Goal: Task Accomplishment & Management: Manage account settings

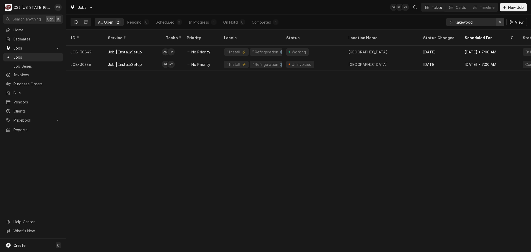
click at [500, 22] on icon "Erase input" at bounding box center [500, 22] width 3 height 4
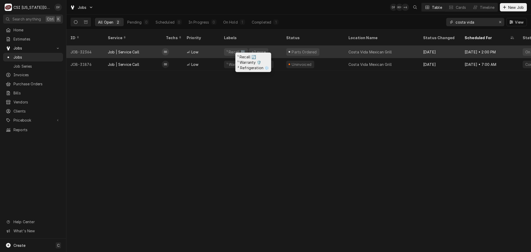
type input "costa vida"
click at [244, 49] on div "¹ Recall 🔄" at bounding box center [236, 52] width 24 height 8
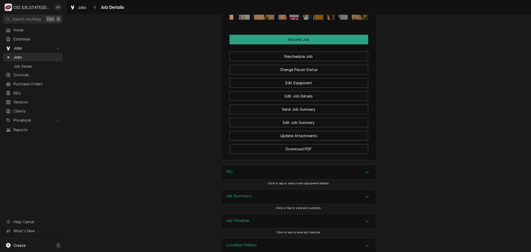
scroll to position [669, 0]
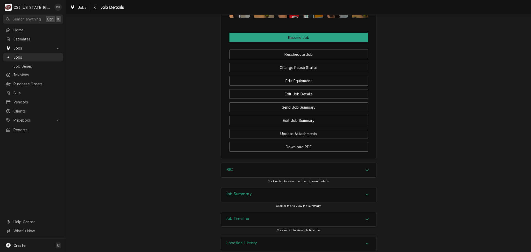
click at [254, 189] on div "Job Summary" at bounding box center [298, 195] width 155 height 15
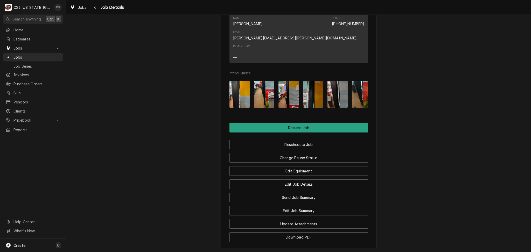
scroll to position [571, 0]
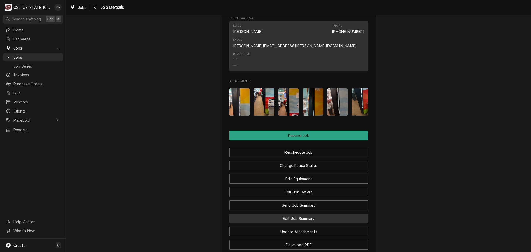
click at [310, 214] on button "Edit Job Summary" at bounding box center [299, 219] width 139 height 10
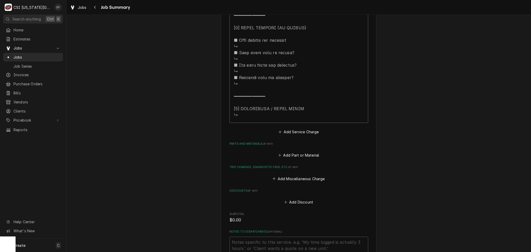
scroll to position [690, 0]
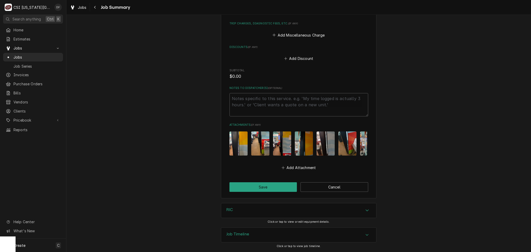
click at [230, 139] on img "Attachments" at bounding box center [239, 144] width 18 height 24
type textarea "x"
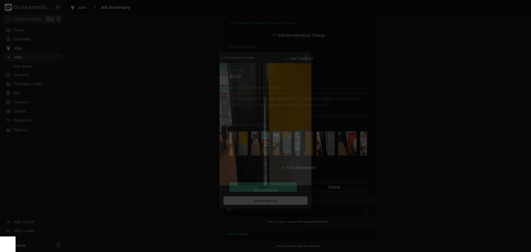
click at [310, 47] on icon "button" at bounding box center [309, 47] width 3 height 4
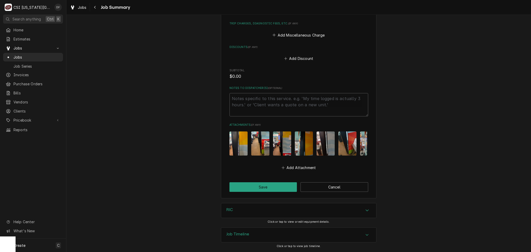
click at [254, 147] on img "Attachments" at bounding box center [260, 144] width 18 height 24
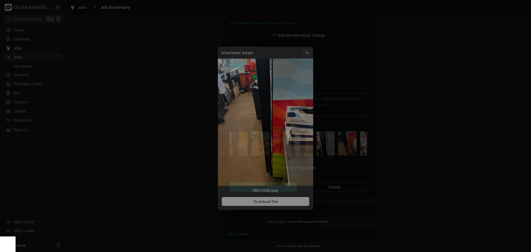
click at [310, 47] on icon "button" at bounding box center [309, 47] width 3 height 4
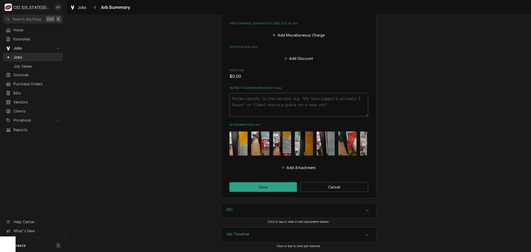
click at [275, 142] on img "Attachments" at bounding box center [282, 144] width 18 height 24
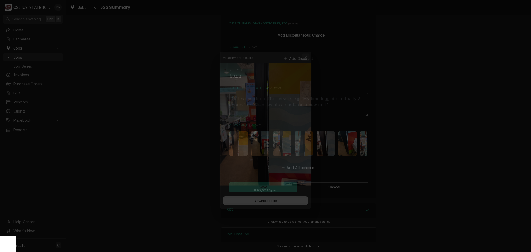
click at [310, 47] on icon "button" at bounding box center [309, 47] width 3 height 4
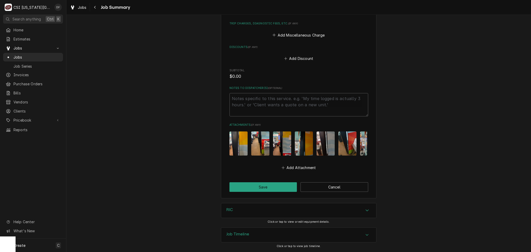
click at [285, 143] on img "Attachments" at bounding box center [282, 144] width 18 height 24
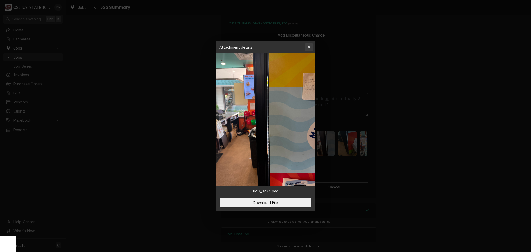
click at [310, 49] on div "button" at bounding box center [309, 47] width 5 height 5
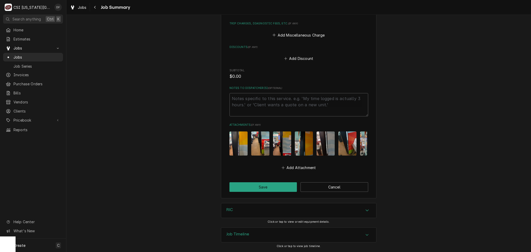
click at [248, 212] on div "RIC" at bounding box center [298, 210] width 155 height 15
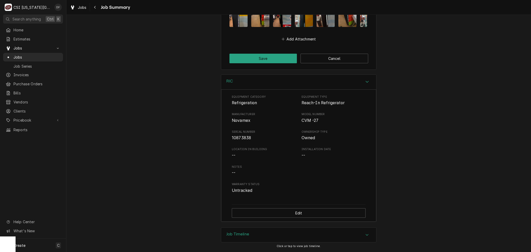
scroll to position [819, 0]
click at [234, 237] on div "Job Timeline" at bounding box center [237, 235] width 23 height 6
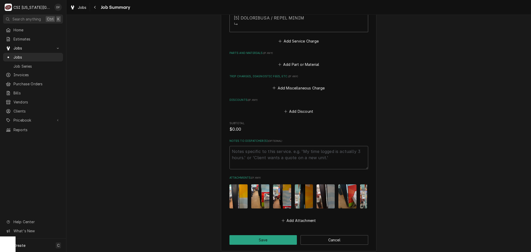
scroll to position [494, 0]
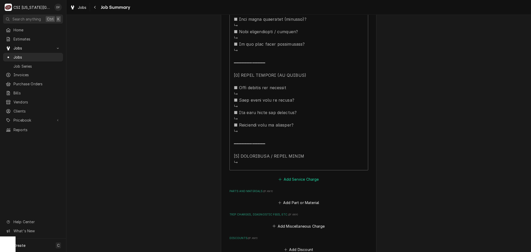
click at [284, 179] on button "Add Service Charge" at bounding box center [299, 179] width 42 height 7
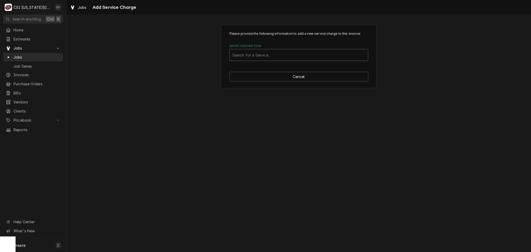
click at [248, 57] on div "Short Description" at bounding box center [298, 54] width 133 height 9
type input "daily"
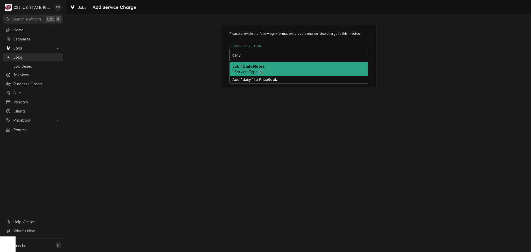
click at [277, 70] on div "Job | Daily Notes ¹ Service Type 🛠️" at bounding box center [299, 68] width 138 height 13
type textarea "x"
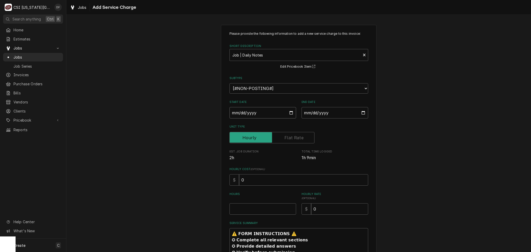
click at [281, 111] on input "Start Date" at bounding box center [263, 112] width 67 height 11
click at [291, 111] on input "Start Date" at bounding box center [263, 112] width 67 height 11
type input "2025-08-28"
click at [362, 112] on input "End Date" at bounding box center [335, 112] width 67 height 11
type textarea "x"
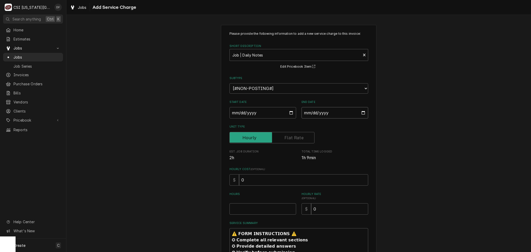
type input "2025-08-28"
click at [243, 208] on input "Hours" at bounding box center [263, 208] width 67 height 11
type textarea "x"
type input "2"
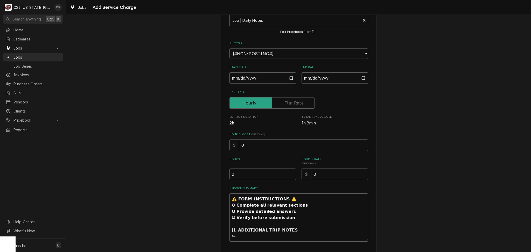
scroll to position [55, 0]
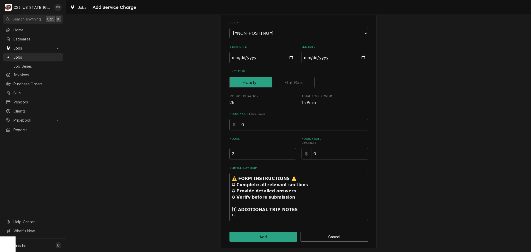
click at [243, 217] on textarea "⚠️ 𝗙𝗢𝗥𝗠 𝗜𝗡𝗦𝗧𝗥𝗨𝗖𝗧𝗜𝗢𝗡𝗦 ⚠️ ✪ 𝗖𝗼𝗺𝗽𝗹𝗲𝘁𝗲 𝗮𝗹𝗹 𝗿𝗲𝗹𝗲𝘃𝗮𝗻𝘁 𝘀𝗲𝗰𝘁𝗶𝗼𝗻𝘀 ✪ 𝗣𝗿𝗼𝘃𝗶𝗱𝗲 𝗱𝗲𝘁𝗮𝗶𝗹𝗲𝗱 𝗮𝗻𝘀…" at bounding box center [299, 197] width 139 height 48
type textarea "x"
type textarea "⚠️ 𝗙𝗢𝗥𝗠 𝗜𝗡𝗦𝗧𝗥𝗨𝗖𝗧𝗜𝗢𝗡𝗦 ⚠️ ✪ 𝗖𝗼𝗺𝗽𝗹𝗲𝘁𝗲 𝗮𝗹𝗹 𝗿𝗲𝗹𝗲𝘃𝗮𝗻𝘁 𝘀𝗲𝗰𝘁𝗶𝗼𝗻𝘀 ✪ 𝗣𝗿𝗼𝘃𝗶𝗱𝗲 𝗱𝗲𝘁𝗮𝗶𝗹𝗲𝗱 𝗮𝗻𝘀…"
type textarea "x"
type textarea "⚠️ 𝗙𝗢𝗥𝗠 𝗜𝗡𝗦𝗧𝗥𝗨𝗖𝗧𝗜𝗢𝗡𝗦 ⚠️ ✪ 𝗖𝗼𝗺𝗽𝗹𝗲𝘁𝗲 𝗮𝗹𝗹 𝗿𝗲𝗹𝗲𝘃𝗮𝗻𝘁 𝘀𝗲𝗰𝘁𝗶𝗼𝗻𝘀 ✪ 𝗣𝗿𝗼𝘃𝗶𝗱𝗲 𝗱𝗲𝘁𝗮𝗶𝗹𝗲𝗱 𝗮𝗻𝘀…"
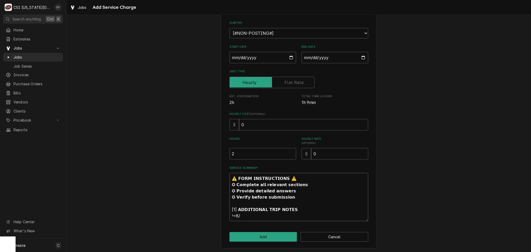
type textarea "x"
type textarea "⚠️ 𝗙𝗢𝗥𝗠 𝗜𝗡𝗦𝗧𝗥𝗨𝗖𝗧𝗜𝗢𝗡𝗦 ⚠️ ✪ 𝗖𝗼𝗺𝗽𝗹𝗲𝘁𝗲 𝗮𝗹𝗹 𝗿𝗲𝗹𝗲𝘃𝗮𝗻𝘁 𝘀𝗲𝗰𝘁𝗶𝗼𝗻𝘀 ✪ 𝗣𝗿𝗼𝘃𝗶𝗱𝗲 𝗱𝗲𝘁𝗮𝗶𝗹𝗲𝗱 𝗮𝗻𝘀…"
type textarea "x"
type textarea "⚠️ 𝗙𝗢𝗥𝗠 𝗜𝗡𝗦𝗧𝗥𝗨𝗖𝗧𝗜𝗢𝗡𝗦 ⚠️ ✪ 𝗖𝗼𝗺𝗽𝗹𝗲𝘁𝗲 𝗮𝗹𝗹 𝗿𝗲𝗹𝗲𝘃𝗮𝗻𝘁 𝘀𝗲𝗰𝘁𝗶𝗼𝗻𝘀 ✪ 𝗣𝗿𝗼𝘃𝗶𝗱𝗲 𝗱𝗲𝘁𝗮𝗶𝗹𝗲𝗱 𝗮𝗻𝘀…"
type textarea "x"
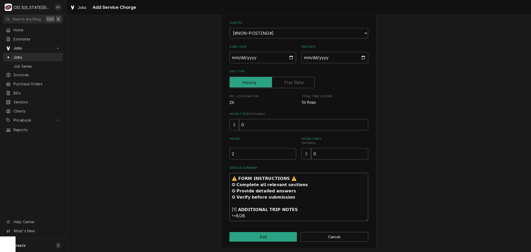
type textarea "⚠️ 𝗙𝗢𝗥𝗠 𝗜𝗡𝗦𝗧𝗥𝗨𝗖𝗧𝗜𝗢𝗡𝗦 ⚠️ ✪ 𝗖𝗼𝗺𝗽𝗹𝗲𝘁𝗲 𝗮𝗹𝗹 𝗿𝗲𝗹𝗲𝘃𝗮𝗻𝘁 𝘀𝗲𝗰𝘁𝗶𝗼𝗻𝘀 ✪ 𝗣𝗿𝗼𝘃𝗶𝗱𝗲 𝗱𝗲𝘁𝗮𝗶𝗹𝗲𝗱 𝗮𝗻𝘀…"
type textarea "x"
type textarea "⚠️ 𝗙𝗢𝗥𝗠 𝗜𝗡𝗦𝗧𝗥𝗨𝗖𝗧𝗜𝗢𝗡𝗦 ⚠️ ✪ 𝗖𝗼𝗺𝗽𝗹𝗲𝘁𝗲 𝗮𝗹𝗹 𝗿𝗲𝗹𝗲𝘃𝗮𝗻𝘁 𝘀𝗲𝗰𝘁𝗶𝗼𝗻𝘀 ✪ 𝗣𝗿𝗼𝘃𝗶𝗱𝗲 𝗱𝗲𝘁𝗮𝗶𝗹𝗲𝗱 𝗮𝗻𝘀…"
type textarea "x"
type textarea "⚠️ 𝗙𝗢𝗥𝗠 𝗜𝗡𝗦𝗧𝗥𝗨𝗖𝗧𝗜𝗢𝗡𝗦 ⚠️ ✪ 𝗖𝗼𝗺𝗽𝗹𝗲𝘁𝗲 𝗮𝗹𝗹 𝗿𝗲𝗹𝗲𝘃𝗮𝗻𝘁 𝘀𝗲𝗰𝘁𝗶𝗼𝗻𝘀 ✪ 𝗣𝗿𝗼𝘃𝗶𝗱𝗲 𝗱𝗲𝘁𝗮𝗶𝗹𝗲𝗱 𝗮𝗻𝘀…"
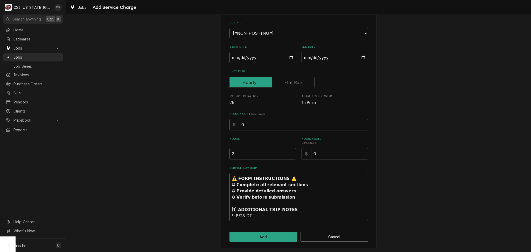
type textarea "x"
type textarea "⚠️ 𝗙𝗢𝗥𝗠 𝗜𝗡𝗦𝗧𝗥𝗨𝗖𝗧𝗜𝗢𝗡𝗦 ⚠️ ✪ 𝗖𝗼𝗺𝗽𝗹𝗲𝘁𝗲 𝗮𝗹𝗹 𝗿𝗲𝗹𝗲𝘃𝗮𝗻𝘁 𝘀𝗲𝗰𝘁𝗶𝗼𝗻𝘀 ✪ 𝗣𝗿𝗼𝘃𝗶𝗱𝗲 𝗱𝗲𝘁𝗮𝗶𝗹𝗲𝗱 𝗮𝗻𝘀…"
type textarea "x"
type textarea "⚠️ 𝗙𝗢𝗥𝗠 𝗜𝗡𝗦𝗧𝗥𝗨𝗖𝗧𝗜𝗢𝗡𝗦 ⚠️ ✪ 𝗖𝗼𝗺𝗽𝗹𝗲𝘁𝗲 𝗮𝗹𝗹 𝗿𝗲𝗹𝗲𝘃𝗮𝗻𝘁 𝘀𝗲𝗰𝘁𝗶𝗼𝗻𝘀 ✪ 𝗣𝗿𝗼𝘃𝗶𝗱𝗲 𝗱𝗲𝘁𝗮𝗶𝗹𝗲𝗱 𝗮𝗻𝘀…"
type textarea "x"
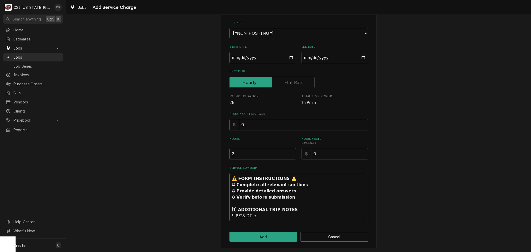
type textarea "⚠️ 𝗙𝗢𝗥𝗠 𝗜𝗡𝗦𝗧𝗥𝗨𝗖𝗧𝗜𝗢𝗡𝗦 ⚠️ ✪ 𝗖𝗼𝗺𝗽𝗹𝗲𝘁𝗲 𝗮𝗹𝗹 𝗿𝗲𝗹𝗲𝘃𝗮𝗻𝘁 𝘀𝗲𝗰𝘁𝗶𝗼𝗻𝘀 ✪ 𝗣𝗿𝗼𝘃𝗶𝗱𝗲 𝗱𝗲𝘁𝗮𝗶𝗹𝗲𝗱 𝗮𝗻𝘀…"
type textarea "x"
type textarea "⚠️ 𝗙𝗢𝗥𝗠 𝗜𝗡𝗦𝗧𝗥𝗨𝗖𝗧𝗜𝗢𝗡𝗦 ⚠️ ✪ 𝗖𝗼𝗺𝗽𝗹𝗲𝘁𝗲 𝗮𝗹𝗹 𝗿𝗲𝗹𝗲𝘃𝗮𝗻𝘁 𝘀𝗲𝗰𝘁𝗶𝗼𝗻𝘀 ✪ 𝗣𝗿𝗼𝘃𝗶𝗱𝗲 𝗱𝗲𝘁𝗮𝗶𝗹𝗲𝗱 𝗮𝗻𝘀…"
type textarea "x"
type textarea "⚠️ 𝗙𝗢𝗥𝗠 𝗜𝗡𝗦𝗧𝗥𝗨𝗖𝗧𝗜𝗢𝗡𝗦 ⚠️ ✪ 𝗖𝗼𝗺𝗽𝗹𝗲𝘁𝗲 𝗮𝗹𝗹 𝗿𝗲𝗹𝗲𝘃𝗮𝗻𝘁 𝘀𝗲𝗰𝘁𝗶𝗼𝗻𝘀 ✪ 𝗣𝗿𝗼𝘃𝗶𝗱𝗲 𝗱𝗲𝘁𝗮𝗶𝗹𝗲𝗱 𝗮𝗻𝘀…"
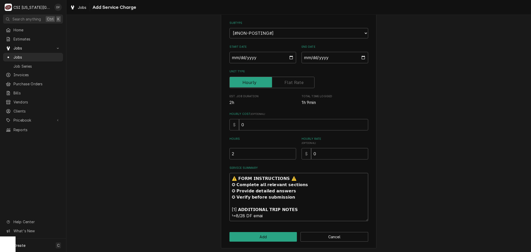
type textarea "x"
type textarea "⚠️ 𝗙𝗢𝗥𝗠 𝗜𝗡𝗦𝗧𝗥𝗨𝗖𝗧𝗜𝗢𝗡𝗦 ⚠️ ✪ 𝗖𝗼𝗺𝗽𝗹𝗲𝘁𝗲 𝗮𝗹𝗹 𝗿𝗲𝗹𝗲𝘃𝗮𝗻𝘁 𝘀𝗲𝗰𝘁𝗶𝗼𝗻𝘀 ✪ 𝗣𝗿𝗼𝘃𝗶𝗱𝗲 𝗱𝗲𝘁𝗮𝗶𝗹𝗲𝗱 𝗮𝗻𝘀…"
type textarea "x"
type textarea "⚠️ 𝗙𝗢𝗥𝗠 𝗜𝗡𝗦𝗧𝗥𝗨𝗖𝗧𝗜𝗢𝗡𝗦 ⚠️ ✪ 𝗖𝗼𝗺𝗽𝗹𝗲𝘁𝗲 𝗮𝗹𝗹 𝗿𝗲𝗹𝗲𝘃𝗮𝗻𝘁 𝘀𝗲𝗰𝘁𝗶𝗼𝗻𝘀 ✪ 𝗣𝗿𝗼𝘃𝗶𝗱𝗲 𝗱𝗲𝘁𝗮𝗶𝗹𝗲𝗱 𝗮𝗻𝘀…"
type textarea "x"
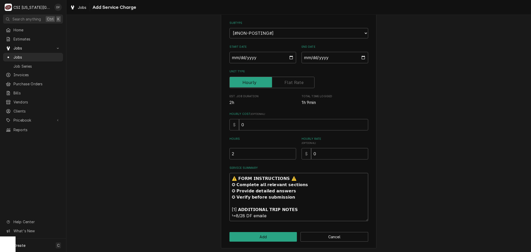
type textarea "⚠️ 𝗙𝗢𝗥𝗠 𝗜𝗡𝗦𝗧𝗥𝗨𝗖𝗧𝗜𝗢𝗡𝗦 ⚠️ ✪ 𝗖𝗼𝗺𝗽𝗹𝗲𝘁𝗲 𝗮𝗹𝗹 𝗿𝗲𝗹𝗲𝘃𝗮𝗻𝘁 𝘀𝗲𝗰𝘁𝗶𝗼𝗻𝘀 ✪ 𝗣𝗿𝗼𝘃𝗶𝗱𝗲 𝗱𝗲𝘁𝗮𝗶𝗹𝗲𝗱 𝗮𝗻𝘀…"
type textarea "x"
type textarea "⚠️ 𝗙𝗢𝗥𝗠 𝗜𝗡𝗦𝗧𝗥𝗨𝗖𝗧𝗜𝗢𝗡𝗦 ⚠️ ✪ 𝗖𝗼𝗺𝗽𝗹𝗲𝘁𝗲 𝗮𝗹𝗹 𝗿𝗲𝗹𝗲𝘃𝗮𝗻𝘁 𝘀𝗲𝗰𝘁𝗶𝗼𝗻𝘀 ✪ 𝗣𝗿𝗼𝘃𝗶𝗱𝗲 𝗱𝗲𝘁𝗮𝗶𝗹𝗲𝗱 𝗮𝗻𝘀…"
type textarea "x"
type textarea "⚠️ 𝗙𝗢𝗥𝗠 𝗜𝗡𝗦𝗧𝗥𝗨𝗖𝗧𝗜𝗢𝗡𝗦 ⚠️ ✪ 𝗖𝗼𝗺𝗽𝗹𝗲𝘁𝗲 𝗮𝗹𝗹 𝗿𝗲𝗹𝗲𝘃𝗮𝗻𝘁 𝘀𝗲𝗰𝘁𝗶𝗼𝗻𝘀 ✪ 𝗣𝗿𝗼𝘃𝗶𝗱𝗲 𝗱𝗲𝘁𝗮𝗶𝗹𝗲𝗱 𝗮𝗻𝘀…"
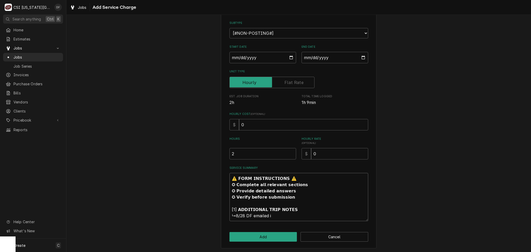
type textarea "x"
type textarea "⚠️ 𝗙𝗢𝗥𝗠 𝗜𝗡𝗦𝗧𝗥𝗨𝗖𝗧𝗜𝗢𝗡𝗦 ⚠️ ✪ 𝗖𝗼𝗺𝗽𝗹𝗲𝘁𝗲 𝗮𝗹𝗹 𝗿𝗲𝗹𝗲𝘃𝗮𝗻𝘁 𝘀𝗲𝗰𝘁𝗶𝗼𝗻𝘀 ✪ 𝗣𝗿𝗼𝘃𝗶𝗱𝗲 𝗱𝗲𝘁𝗮𝗶𝗹𝗲𝗱 𝗮𝗻𝘀…"
type textarea "x"
type textarea "⚠️ 𝗙𝗢𝗥𝗠 𝗜𝗡𝗦𝗧𝗥𝗨𝗖𝗧𝗜𝗢𝗡𝗦 ⚠️ ✪ 𝗖𝗼𝗺𝗽𝗹𝗲𝘁𝗲 𝗮𝗹𝗹 𝗿𝗲𝗹𝗲𝘃𝗮𝗻𝘁 𝘀𝗲𝗰𝘁𝗶𝗼𝗻𝘀 ✪ 𝗣𝗿𝗼𝘃𝗶𝗱𝗲 𝗱𝗲𝘁𝗮𝗶𝗹𝗲𝗱 𝗮𝗻𝘀…"
type textarea "x"
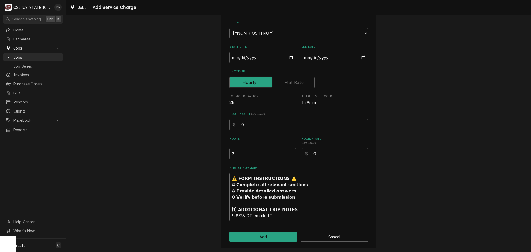
type textarea "⚠️ 𝗙𝗢𝗥𝗠 𝗜𝗡𝗦𝗧𝗥𝗨𝗖𝗧𝗜𝗢𝗡𝗦 ⚠️ ✪ 𝗖𝗼𝗺𝗽𝗹𝗲𝘁𝗲 𝗮𝗹𝗹 𝗿𝗲𝗹𝗲𝘃𝗮𝗻𝘁 𝘀𝗲𝗰𝘁𝗶𝗼𝗻𝘀 ✪ 𝗣𝗿𝗼𝘃𝗶𝗱𝗲 𝗱𝗲𝘁𝗮𝗶𝗹𝗲𝗱 𝗮𝗻𝘀…"
type textarea "x"
type textarea "⚠️ 𝗙𝗢𝗥𝗠 𝗜𝗡𝗦𝗧𝗥𝗨𝗖𝗧𝗜𝗢𝗡𝗦 ⚠️ ✪ 𝗖𝗼𝗺𝗽𝗹𝗲𝘁𝗲 𝗮𝗹𝗹 𝗿𝗲𝗹𝗲𝘃𝗮𝗻𝘁 𝘀𝗲𝗰𝘁𝗶𝗼𝗻𝘀 ✪ 𝗣𝗿𝗼𝘃𝗶𝗱𝗲 𝗱𝗲𝘁𝗮𝗶𝗹𝗲𝗱 𝗮𝗻𝘀…"
type textarea "x"
type textarea "⚠️ 𝗙𝗢𝗥𝗠 𝗜𝗡𝗦𝗧𝗥𝗨𝗖𝗧𝗜𝗢𝗡𝗦 ⚠️ ✪ 𝗖𝗼𝗺𝗽𝗹𝗲𝘁𝗲 𝗮𝗹𝗹 𝗿𝗲𝗹𝗲𝘃𝗮𝗻𝘁 𝘀𝗲𝗰𝘁𝗶𝗼𝗻𝘀 ✪ 𝗣𝗿𝗼𝘃𝗶𝗱𝗲 𝗱𝗲𝘁𝗮𝗶𝗹𝗲𝗱 𝗮𝗻𝘀…"
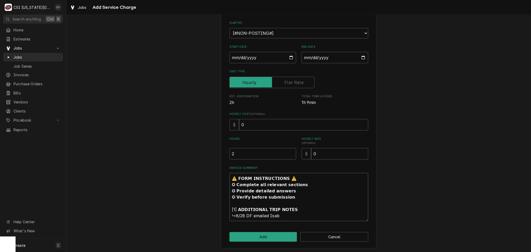
type textarea "x"
type textarea "⚠️ 𝗙𝗢𝗥𝗠 𝗜𝗡𝗦𝗧𝗥𝗨𝗖𝗧𝗜𝗢𝗡𝗦 ⚠️ ✪ 𝗖𝗼𝗺𝗽𝗹𝗲𝘁𝗲 𝗮𝗹𝗹 𝗿𝗲𝗹𝗲𝘃𝗮𝗻𝘁 𝘀𝗲𝗰𝘁𝗶𝗼𝗻𝘀 ✪ 𝗣𝗿𝗼𝘃𝗶𝗱𝗲 𝗱𝗲𝘁𝗮𝗶𝗹𝗲𝗱 𝗮𝗻𝘀…"
type textarea "x"
type textarea "⚠️ 𝗙𝗢𝗥𝗠 𝗜𝗡𝗦𝗧𝗥𝗨𝗖𝗧𝗜𝗢𝗡𝗦 ⚠️ ✪ 𝗖𝗼𝗺𝗽𝗹𝗲𝘁𝗲 𝗮𝗹𝗹 𝗿𝗲𝗹𝗲𝘃𝗮𝗻𝘁 𝘀𝗲𝗰𝘁𝗶𝗼𝗻𝘀 ✪ 𝗣𝗿𝗼𝘃𝗶𝗱𝗲 𝗱𝗲𝘁𝗮𝗶𝗹𝗲𝗱 𝗮𝗻𝘀…"
type textarea "x"
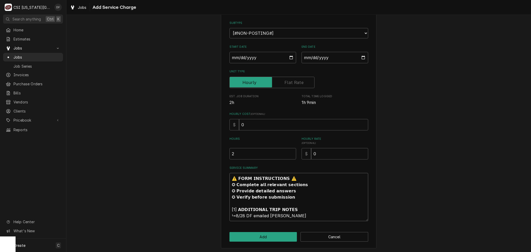
type textarea "⚠️ 𝗙𝗢𝗥𝗠 𝗜𝗡𝗦𝗧𝗥𝗨𝗖𝗧𝗜𝗢𝗡𝗦 ⚠️ ✪ 𝗖𝗼𝗺𝗽𝗹𝗲𝘁𝗲 𝗮𝗹𝗹 𝗿𝗲𝗹𝗲𝘃𝗮𝗻𝘁 𝘀𝗲𝗰𝘁𝗶𝗼𝗻𝘀 ✪ 𝗣𝗿𝗼𝘃𝗶𝗱𝗲 𝗱𝗲𝘁𝗮𝗶𝗹𝗲𝗱 𝗮𝗻𝘀…"
type textarea "x"
type textarea "⚠️ 𝗙𝗢𝗥𝗠 𝗜𝗡𝗦𝗧𝗥𝗨𝗖𝗧𝗜𝗢𝗡𝗦 ⚠️ ✪ 𝗖𝗼𝗺𝗽𝗹𝗲𝘁𝗲 𝗮𝗹𝗹 𝗿𝗲𝗹𝗲𝘃𝗮𝗻𝘁 𝘀𝗲𝗰𝘁𝗶𝗼𝗻𝘀 ✪ 𝗣𝗿𝗼𝘃𝗶𝗱𝗲 𝗱𝗲𝘁𝗮𝗶𝗹𝗲𝗱 𝗮𝗻𝘀…"
type textarea "x"
type textarea "⚠️ 𝗙𝗢𝗥𝗠 𝗜𝗡𝗦𝗧𝗥𝗨𝗖𝗧𝗜𝗢𝗡𝗦 ⚠️ ✪ 𝗖𝗼𝗺𝗽𝗹𝗲𝘁𝗲 𝗮𝗹𝗹 𝗿𝗲𝗹𝗲𝘃𝗮𝗻𝘁 𝘀𝗲𝗰𝘁𝗶𝗼𝗻𝘀 ✪ 𝗣𝗿𝗼𝘃𝗶𝗱𝗲 𝗱𝗲𝘁𝗮𝗶𝗹𝗲𝗱 𝗮𝗻𝘀…"
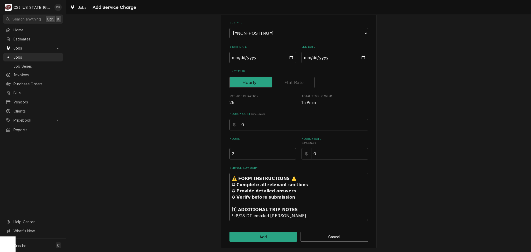
type textarea "x"
type textarea "⚠️ 𝗙𝗢𝗥𝗠 𝗜𝗡𝗦𝗧𝗥𝗨𝗖𝗧𝗜𝗢𝗡𝗦 ⚠️ ✪ 𝗖𝗼𝗺𝗽𝗹𝗲𝘁𝗲 𝗮𝗹𝗹 𝗿𝗲𝗹𝗲𝘃𝗮𝗻𝘁 𝘀𝗲𝗰𝘁𝗶𝗼𝗻𝘀 ✪ 𝗣𝗿𝗼𝘃𝗶𝗱𝗲 𝗱𝗲𝘁𝗮𝗶𝗹𝗲𝗱 𝗮𝗻𝘀…"
type textarea "x"
type textarea "⚠️ 𝗙𝗢𝗥𝗠 𝗜𝗡𝗦𝗧𝗥𝗨𝗖𝗧𝗜𝗢𝗡𝗦 ⚠️ ✪ 𝗖𝗼𝗺𝗽𝗹𝗲𝘁𝗲 𝗮𝗹𝗹 𝗿𝗲𝗹𝗲𝘃𝗮𝗻𝘁 𝘀𝗲𝗰𝘁𝗶𝗼𝗻𝘀 ✪ 𝗣𝗿𝗼𝘃𝗶𝗱𝗲 𝗱𝗲𝘁𝗮𝗶𝗹𝗲𝗱 𝗮𝗻𝘀…"
type textarea "x"
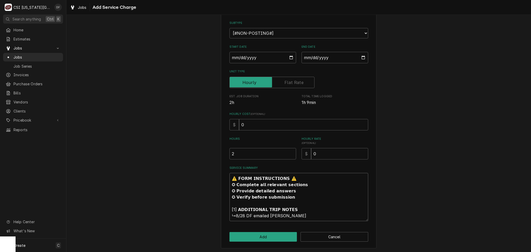
type textarea "⚠️ 𝗙𝗢𝗥𝗠 𝗜𝗡𝗦𝗧𝗥𝗨𝗖𝗧𝗜𝗢𝗡𝗦 ⚠️ ✪ 𝗖𝗼𝗺𝗽𝗹𝗲𝘁𝗲 𝗮𝗹𝗹 𝗿𝗲𝗹𝗲𝘃𝗮𝗻𝘁 𝘀𝗲𝗰𝘁𝗶𝗼𝗻𝘀 ✪ 𝗣𝗿𝗼𝘃𝗶𝗱𝗲 𝗱𝗲𝘁𝗮𝗶𝗹𝗲𝗱 𝗮𝗻𝘀…"
type textarea "x"
type textarea "⚠️ 𝗙𝗢𝗥𝗠 𝗜𝗡𝗦𝗧𝗥𝗨𝗖𝗧𝗜𝗢𝗡𝗦 ⚠️ ✪ 𝗖𝗼𝗺𝗽𝗹𝗲𝘁𝗲 𝗮𝗹𝗹 𝗿𝗲𝗹𝗲𝘃𝗮𝗻𝘁 𝘀𝗲𝗰𝘁𝗶𝗼𝗻𝘀 ✪ 𝗣𝗿𝗼𝘃𝗶𝗱𝗲 𝗱𝗲𝘁𝗮𝗶𝗹𝗲𝗱 𝗮𝗻𝘀…"
type textarea "x"
type textarea "⚠️ 𝗙𝗢𝗥𝗠 𝗜𝗡𝗦𝗧𝗥𝗨𝗖𝗧𝗜𝗢𝗡𝗦 ⚠️ ✪ 𝗖𝗼𝗺𝗽𝗹𝗲𝘁𝗲 𝗮𝗹𝗹 𝗿𝗲𝗹𝗲𝘃𝗮𝗻𝘁 𝘀𝗲𝗰𝘁𝗶𝗼𝗻𝘀 ✪ 𝗣𝗿𝗼𝘃𝗶𝗱𝗲 𝗱𝗲𝘁𝗮𝗶𝗹𝗲𝗱 𝗮𝗻𝘀…"
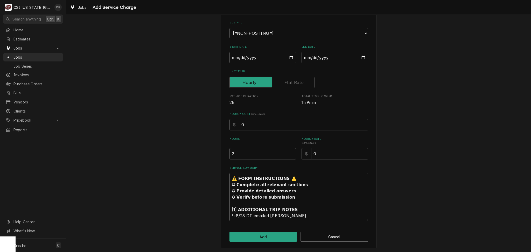
type textarea "x"
type textarea "⚠️ 𝗙𝗢𝗥𝗠 𝗜𝗡𝗦𝗧𝗥𝗨𝗖𝗧𝗜𝗢𝗡𝗦 ⚠️ ✪ 𝗖𝗼𝗺𝗽𝗹𝗲𝘁𝗲 𝗮𝗹𝗹 𝗿𝗲𝗹𝗲𝘃𝗮𝗻𝘁 𝘀𝗲𝗰𝘁𝗶𝗼𝗻𝘀 ✪ 𝗣𝗿𝗼𝘃𝗶𝗱𝗲 𝗱𝗲𝘁𝗮𝗶𝗹𝗲𝗱 𝗮𝗻𝘀…"
type textarea "x"
type textarea "⚠️ 𝗙𝗢𝗥𝗠 𝗜𝗡𝗦𝗧𝗥𝗨𝗖𝗧𝗜𝗢𝗡𝗦 ⚠️ ✪ 𝗖𝗼𝗺𝗽𝗹𝗲𝘁𝗲 𝗮𝗹𝗹 𝗿𝗲𝗹𝗲𝘃𝗮𝗻𝘁 𝘀𝗲𝗰𝘁𝗶𝗼𝗻𝘀 ✪ 𝗣𝗿𝗼𝘃𝗶𝗱𝗲 𝗱𝗲𝘁𝗮𝗶𝗹𝗲𝗱 𝗮𝗻𝘀…"
type textarea "x"
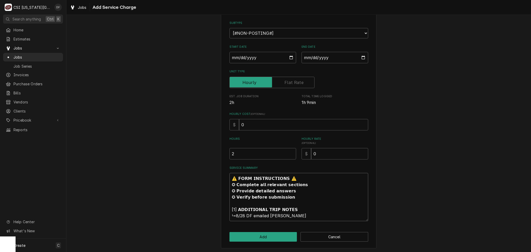
type textarea "⚠️ 𝗙𝗢𝗥𝗠 𝗜𝗡𝗦𝗧𝗥𝗨𝗖𝗧𝗜𝗢𝗡𝗦 ⚠️ ✪ 𝗖𝗼𝗺𝗽𝗹𝗲𝘁𝗲 𝗮𝗹𝗹 𝗿𝗲𝗹𝗲𝘃𝗮𝗻𝘁 𝘀𝗲𝗰𝘁𝗶𝗼𝗻𝘀 ✪ 𝗣𝗿𝗼𝘃𝗶𝗱𝗲 𝗱𝗲𝘁𝗮𝗶𝗹𝗲𝗱 𝗮𝗻𝘀…"
type textarea "x"
type textarea "⚠️ 𝗙𝗢𝗥𝗠 𝗜𝗡𝗦𝗧𝗥𝗨𝗖𝗧𝗜𝗢𝗡𝗦 ⚠️ ✪ 𝗖𝗼𝗺𝗽𝗹𝗲𝘁𝗲 𝗮𝗹𝗹 𝗿𝗲𝗹𝗲𝘃𝗮𝗻𝘁 𝘀𝗲𝗰𝘁𝗶𝗼𝗻𝘀 ✪ 𝗣𝗿𝗼𝘃𝗶𝗱𝗲 𝗱𝗲𝘁𝗮𝗶𝗹𝗲𝗱 𝗮𝗻𝘀…"
type textarea "x"
type textarea "⚠️ 𝗙𝗢𝗥𝗠 𝗜𝗡𝗦𝗧𝗥𝗨𝗖𝗧𝗜𝗢𝗡𝗦 ⚠️ ✪ 𝗖𝗼𝗺𝗽𝗹𝗲𝘁𝗲 𝗮𝗹𝗹 𝗿𝗲𝗹𝗲𝘃𝗮𝗻𝘁 𝘀𝗲𝗰𝘁𝗶𝗼𝗻𝘀 ✪ 𝗣𝗿𝗼𝘃𝗶𝗱𝗲 𝗱𝗲𝘁𝗮𝗶𝗹𝗲𝗱 𝗮𝗻𝘀…"
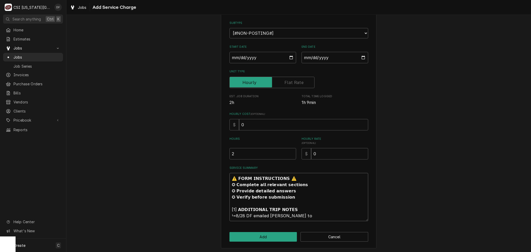
type textarea "x"
type textarea "⚠️ 𝗙𝗢𝗥𝗠 𝗜𝗡𝗦𝗧𝗥𝗨𝗖𝗧𝗜𝗢𝗡𝗦 ⚠️ ✪ 𝗖𝗼𝗺𝗽𝗹𝗲𝘁𝗲 𝗮𝗹𝗹 𝗿𝗲𝗹𝗲𝘃𝗮𝗻𝘁 𝘀𝗲𝗰𝘁𝗶𝗼𝗻𝘀 ✪ 𝗣𝗿𝗼𝘃𝗶𝗱𝗲 𝗱𝗲𝘁𝗮𝗶𝗹𝗲𝗱 𝗮𝗻𝘀…"
type textarea "x"
type textarea "⚠️ 𝗙𝗢𝗥𝗠 𝗜𝗡𝗦𝗧𝗥𝗨𝗖𝗧𝗜𝗢𝗡𝗦 ⚠️ ✪ 𝗖𝗼𝗺𝗽𝗹𝗲𝘁𝗲 𝗮𝗹𝗹 𝗿𝗲𝗹𝗲𝘃𝗮𝗻𝘁 𝘀𝗲𝗰𝘁𝗶𝗼𝗻𝘀 ✪ 𝗣𝗿𝗼𝘃𝗶𝗱𝗲 𝗱𝗲𝘁𝗮𝗶𝗹𝗲𝗱 𝗮𝗻𝘀…"
type textarea "x"
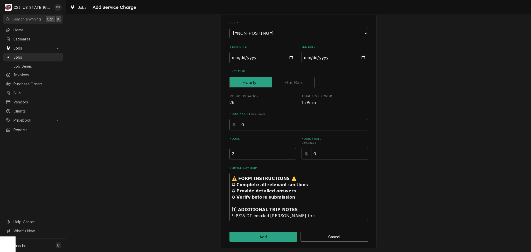
type textarea "⚠️ 𝗙𝗢𝗥𝗠 𝗜𝗡𝗦𝗧𝗥𝗨𝗖𝗧𝗜𝗢𝗡𝗦 ⚠️ ✪ 𝗖𝗼𝗺𝗽𝗹𝗲𝘁𝗲 𝗮𝗹𝗹 𝗿𝗲𝗹𝗲𝘃𝗮𝗻𝘁 𝘀𝗲𝗰𝘁𝗶𝗼𝗻𝘀 ✪ 𝗣𝗿𝗼𝘃𝗶𝗱𝗲 𝗱𝗲𝘁𝗮𝗶𝗹𝗲𝗱 𝗮𝗻𝘀…"
type textarea "x"
type textarea "⚠️ 𝗙𝗢𝗥𝗠 𝗜𝗡𝗦𝗧𝗥𝗨𝗖𝗧𝗜𝗢𝗡𝗦 ⚠️ ✪ 𝗖𝗼𝗺𝗽𝗹𝗲𝘁𝗲 𝗮𝗹𝗹 𝗿𝗲𝗹𝗲𝘃𝗮𝗻𝘁 𝘀𝗲𝗰𝘁𝗶𝗼𝗻𝘀 ✪ 𝗣𝗿𝗼𝘃𝗶𝗱𝗲 𝗱𝗲𝘁𝗮𝗶𝗹𝗲𝗱 𝗮𝗻𝘀…"
type textarea "x"
type textarea "⚠️ 𝗙𝗢𝗥𝗠 𝗜𝗡𝗦𝗧𝗥𝗨𝗖𝗧𝗜𝗢𝗡𝗦 ⚠️ ✪ 𝗖𝗼𝗺𝗽𝗹𝗲𝘁𝗲 𝗮𝗹𝗹 𝗿𝗲𝗹𝗲𝘃𝗮𝗻𝘁 𝘀𝗲𝗰𝘁𝗶𝗼𝗻𝘀 ✪ 𝗣𝗿𝗼𝘃𝗶𝗱𝗲 𝗱𝗲𝘁𝗮𝗶𝗹𝗲𝗱 𝗮𝗻𝘀…"
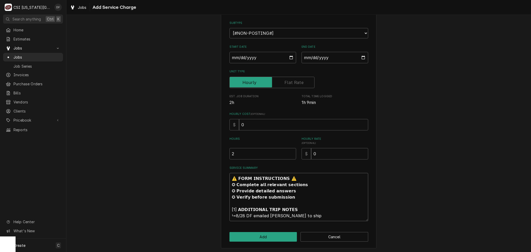
type textarea "x"
type textarea "⚠️ 𝗙𝗢𝗥𝗠 𝗜𝗡𝗦𝗧𝗥𝗨𝗖𝗧𝗜𝗢𝗡𝗦 ⚠️ ✪ 𝗖𝗼𝗺𝗽𝗹𝗲𝘁𝗲 𝗮𝗹𝗹 𝗿𝗲𝗹𝗲𝘃𝗮𝗻𝘁 𝘀𝗲𝗰𝘁𝗶𝗼𝗻𝘀 ✪ 𝗣𝗿𝗼𝘃𝗶𝗱𝗲 𝗱𝗲𝘁𝗮𝗶𝗹𝗲𝗱 𝗮𝗻𝘀…"
type textarea "x"
type textarea "⚠️ 𝗙𝗢𝗥𝗠 𝗜𝗡𝗦𝗧𝗥𝗨𝗖𝗧𝗜𝗢𝗡𝗦 ⚠️ ✪ 𝗖𝗼𝗺𝗽𝗹𝗲𝘁𝗲 𝗮𝗹𝗹 𝗿𝗲𝗹𝗲𝘃𝗮𝗻𝘁 𝘀𝗲𝗰𝘁𝗶𝗼𝗻𝘀 ✪ 𝗣𝗿𝗼𝘃𝗶𝗱𝗲 𝗱𝗲𝘁𝗮𝗶𝗹𝗲𝗱 𝗮𝗻𝘀…"
type textarea "x"
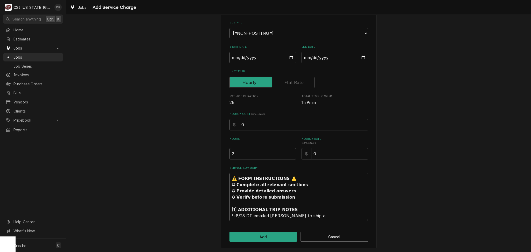
type textarea "⚠️ 𝗙𝗢𝗥𝗠 𝗜𝗡𝗦𝗧𝗥𝗨𝗖𝗧𝗜𝗢𝗡𝗦 ⚠️ ✪ 𝗖𝗼𝗺𝗽𝗹𝗲𝘁𝗲 𝗮𝗹𝗹 𝗿𝗲𝗹𝗲𝘃𝗮𝗻𝘁 𝘀𝗲𝗰𝘁𝗶𝗼𝗻𝘀 ✪ 𝗣𝗿𝗼𝘃𝗶𝗱𝗲 𝗱𝗲𝘁𝗮𝗶𝗹𝗲𝗱 𝗮𝗻𝘀…"
type textarea "x"
type textarea "⚠️ 𝗙𝗢𝗥𝗠 𝗜𝗡𝗦𝗧𝗥𝗨𝗖𝗧𝗜𝗢𝗡𝗦 ⚠️ ✪ 𝗖𝗼𝗺𝗽𝗹𝗲𝘁𝗲 𝗮𝗹𝗹 𝗿𝗲𝗹𝗲𝘃𝗮𝗻𝘁 𝘀𝗲𝗰𝘁𝗶𝗼𝗻𝘀 ✪ 𝗣𝗿𝗼𝘃𝗶𝗱𝗲 𝗱𝗲𝘁𝗮𝗶𝗹𝗲𝗱 𝗮𝗻𝘀…"
type textarea "x"
type textarea "⚠️ 𝗙𝗢𝗥𝗠 𝗜𝗡𝗦𝗧𝗥𝗨𝗖𝗧𝗜𝗢𝗡𝗦 ⚠️ ✪ 𝗖𝗼𝗺𝗽𝗹𝗲𝘁𝗲 𝗮𝗹𝗹 𝗿𝗲𝗹𝗲𝘃𝗮𝗻𝘁 𝘀𝗲𝗰𝘁𝗶𝗼𝗻𝘀 ✪ 𝗣𝗿𝗼𝘃𝗶𝗱𝗲 𝗱𝗲𝘁𝗮𝗶𝗹𝗲𝗱 𝗮𝗻𝘀…"
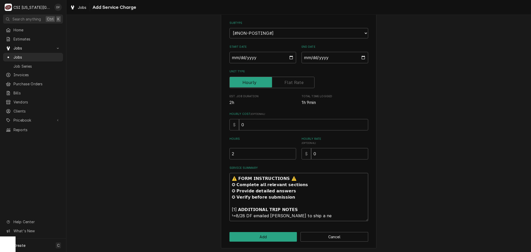
type textarea "x"
type textarea "⚠️ 𝗙𝗢𝗥𝗠 𝗜𝗡𝗦𝗧𝗥𝗨𝗖𝗧𝗜𝗢𝗡𝗦 ⚠️ ✪ 𝗖𝗼𝗺𝗽𝗹𝗲𝘁𝗲 𝗮𝗹𝗹 𝗿𝗲𝗹𝗲𝘃𝗮𝗻𝘁 𝘀𝗲𝗰𝘁𝗶𝗼𝗻𝘀 ✪ 𝗣𝗿𝗼𝘃𝗶𝗱𝗲 𝗱𝗲𝘁𝗮𝗶𝗹𝗲𝗱 𝗮𝗻𝘀…"
type textarea "x"
type textarea "⚠️ 𝗙𝗢𝗥𝗠 𝗜𝗡𝗦𝗧𝗥𝗨𝗖𝗧𝗜𝗢𝗡𝗦 ⚠️ ✪ 𝗖𝗼𝗺𝗽𝗹𝗲𝘁𝗲 𝗮𝗹𝗹 𝗿𝗲𝗹𝗲𝘃𝗮𝗻𝘁 𝘀𝗲𝗰𝘁𝗶𝗼𝗻𝘀 ✪ 𝗣𝗿𝗼𝘃𝗶𝗱𝗲 𝗱𝗲𝘁𝗮𝗶𝗹𝗲𝗱 𝗮𝗻𝘀…"
type textarea "x"
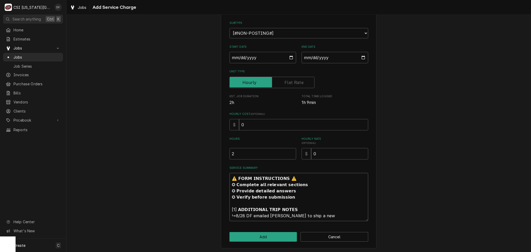
type textarea "⚠️ 𝗙𝗢𝗥𝗠 𝗜𝗡𝗦𝗧𝗥𝗨𝗖𝗧𝗜𝗢𝗡𝗦 ⚠️ ✪ 𝗖𝗼𝗺𝗽𝗹𝗲𝘁𝗲 𝗮𝗹𝗹 𝗿𝗲𝗹𝗲𝘃𝗮𝗻𝘁 𝘀𝗲𝗰𝘁𝗶𝗼𝗻𝘀 ✪ 𝗣𝗿𝗼𝘃𝗶𝗱𝗲 𝗱𝗲𝘁𝗮𝗶𝗹𝗲𝗱 𝗮𝗻𝘀…"
type textarea "x"
type textarea "⚠️ 𝗙𝗢𝗥𝗠 𝗜𝗡𝗦𝗧𝗥𝗨𝗖𝗧𝗜𝗢𝗡𝗦 ⚠️ ✪ 𝗖𝗼𝗺𝗽𝗹𝗲𝘁𝗲 𝗮𝗹𝗹 𝗿𝗲𝗹𝗲𝘃𝗮𝗻𝘁 𝘀𝗲𝗰𝘁𝗶𝗼𝗻𝘀 ✪ 𝗣𝗿𝗼𝘃𝗶𝗱𝗲 𝗱𝗲𝘁𝗮𝗶𝗹𝗲𝗱 𝗮𝗻𝘀…"
type textarea "x"
type textarea "⚠️ 𝗙𝗢𝗥𝗠 𝗜𝗡𝗦𝗧𝗥𝗨𝗖𝗧𝗜𝗢𝗡𝗦 ⚠️ ✪ 𝗖𝗼𝗺𝗽𝗹𝗲𝘁𝗲 𝗮𝗹𝗹 𝗿𝗲𝗹𝗲𝘃𝗮𝗻𝘁 𝘀𝗲𝗰𝘁𝗶𝗼𝗻𝘀 ✪ 𝗣𝗿𝗼𝘃𝗶𝗱𝗲 𝗱𝗲𝘁𝗮𝗶𝗹𝗲𝗱 𝗮𝗻𝘀…"
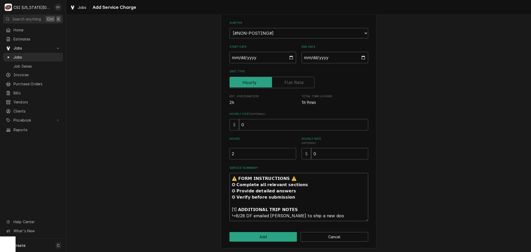
type textarea "x"
type textarea "⚠️ 𝗙𝗢𝗥𝗠 𝗜𝗡𝗦𝗧𝗥𝗨𝗖𝗧𝗜𝗢𝗡𝗦 ⚠️ ✪ 𝗖𝗼𝗺𝗽𝗹𝗲𝘁𝗲 𝗮𝗹𝗹 𝗿𝗲𝗹𝗲𝘃𝗮𝗻𝘁 𝘀𝗲𝗰𝘁𝗶𝗼𝗻𝘀 ✪ 𝗣𝗿𝗼𝘃𝗶𝗱𝗲 𝗱𝗲𝘁𝗮𝗶𝗹𝗲𝗱 𝗮𝗻𝘀…"
type textarea "x"
type textarea "⚠️ 𝗙𝗢𝗥𝗠 𝗜𝗡𝗦𝗧𝗥𝗨𝗖𝗧𝗜𝗢𝗡𝗦 ⚠️ ✪ 𝗖𝗼𝗺𝗽𝗹𝗲𝘁𝗲 𝗮𝗹𝗹 𝗿𝗲𝗹𝗲𝘃𝗮𝗻𝘁 𝘀𝗲𝗰𝘁𝗶𝗼𝗻𝘀 ✪ 𝗣𝗿𝗼𝘃𝗶𝗱𝗲 𝗱𝗲𝘁𝗮𝗶𝗹𝗲𝗱 𝗮𝗻𝘀…"
type textarea "x"
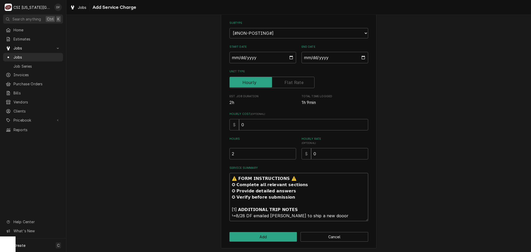
type textarea "⚠️ 𝗙𝗢𝗥𝗠 𝗜𝗡𝗦𝗧𝗥𝗨𝗖𝗧𝗜𝗢𝗡𝗦 ⚠️ ✪ 𝗖𝗼𝗺𝗽𝗹𝗲𝘁𝗲 𝗮𝗹𝗹 𝗿𝗲𝗹𝗲𝘃𝗮𝗻𝘁 𝘀𝗲𝗰𝘁𝗶𝗼𝗻𝘀 ✪ 𝗣𝗿𝗼𝘃𝗶𝗱𝗲 𝗱𝗲𝘁𝗮𝗶𝗹𝗲𝗱 𝗮𝗻𝘀…"
type textarea "x"
type textarea "⚠️ 𝗙𝗢𝗥𝗠 𝗜𝗡𝗦𝗧𝗥𝗨𝗖𝗧𝗜𝗢𝗡𝗦 ⚠️ ✪ 𝗖𝗼𝗺𝗽𝗹𝗲𝘁𝗲 𝗮𝗹𝗹 𝗿𝗲𝗹𝗲𝘃𝗮𝗻𝘁 𝘀𝗲𝗰𝘁𝗶𝗼𝗻𝘀 ✪ 𝗣𝗿𝗼𝘃𝗶𝗱𝗲 𝗱𝗲𝘁𝗮𝗶𝗹𝗲𝗱 𝗮𝗻𝘀…"
type textarea "x"
type textarea "⚠️ 𝗙𝗢𝗥𝗠 𝗜𝗡𝗦𝗧𝗥𝗨𝗖𝗧𝗜𝗢𝗡𝗦 ⚠️ ✪ 𝗖𝗼𝗺𝗽𝗹𝗲𝘁𝗲 𝗮𝗹𝗹 𝗿𝗲𝗹𝗲𝘃𝗮𝗻𝘁 𝘀𝗲𝗰𝘁𝗶𝗼𝗻𝘀 ✪ 𝗣𝗿𝗼𝘃𝗶𝗱𝗲 𝗱𝗲𝘁𝗮𝗶𝗹𝗲𝗱 𝗮𝗻𝘀…"
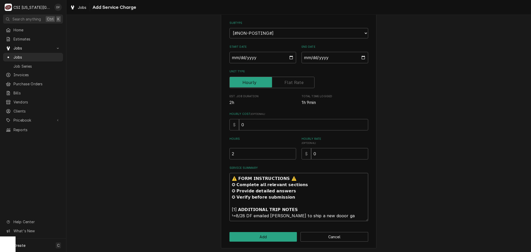
type textarea "x"
type textarea "⚠️ 𝗙𝗢𝗥𝗠 𝗜𝗡𝗦𝗧𝗥𝗨𝗖𝗧𝗜𝗢𝗡𝗦 ⚠️ ✪ 𝗖𝗼𝗺𝗽𝗹𝗲𝘁𝗲 𝗮𝗹𝗹 𝗿𝗲𝗹𝗲𝘃𝗮𝗻𝘁 𝘀𝗲𝗰𝘁𝗶𝗼𝗻𝘀 ✪ 𝗣𝗿𝗼𝘃𝗶𝗱𝗲 𝗱𝗲𝘁𝗮𝗶𝗹𝗲𝗱 𝗮𝗻𝘀…"
type textarea "x"
type textarea "⚠️ 𝗙𝗢𝗥𝗠 𝗜𝗡𝗦𝗧𝗥𝗨𝗖𝗧𝗜𝗢𝗡𝗦 ⚠️ ✪ 𝗖𝗼𝗺𝗽𝗹𝗲𝘁𝗲 𝗮𝗹𝗹 𝗿𝗲𝗹𝗲𝘃𝗮𝗻𝘁 𝘀𝗲𝗰𝘁𝗶𝗼𝗻𝘀 ✪ 𝗣𝗿𝗼𝘃𝗶𝗱𝗲 𝗱𝗲𝘁𝗮𝗶𝗹𝗲𝗱 𝗮𝗻𝘀…"
type textarea "x"
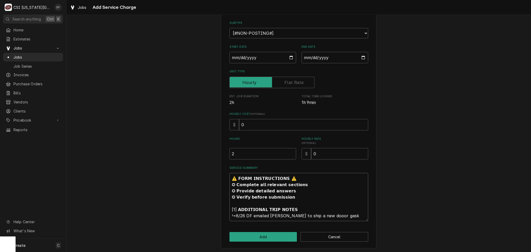
type textarea "⚠️ 𝗙𝗢𝗥𝗠 𝗜𝗡𝗦𝗧𝗥𝗨𝗖𝗧𝗜𝗢𝗡𝗦 ⚠️ ✪ 𝗖𝗼𝗺𝗽𝗹𝗲𝘁𝗲 𝗮𝗹𝗹 𝗿𝗲𝗹𝗲𝘃𝗮𝗻𝘁 𝘀𝗲𝗰𝘁𝗶𝗼𝗻𝘀 ✪ 𝗣𝗿𝗼𝘃𝗶𝗱𝗲 𝗱𝗲𝘁𝗮𝗶𝗹𝗲𝗱 𝗮𝗻𝘀…"
type textarea "x"
type textarea "⚠️ 𝗙𝗢𝗥𝗠 𝗜𝗡𝗦𝗧𝗥𝗨𝗖𝗧𝗜𝗢𝗡𝗦 ⚠️ ✪ 𝗖𝗼𝗺𝗽𝗹𝗲𝘁𝗲 𝗮𝗹𝗹 𝗿𝗲𝗹𝗲𝘃𝗮𝗻𝘁 𝘀𝗲𝗰𝘁𝗶𝗼𝗻𝘀 ✪ 𝗣𝗿𝗼𝘃𝗶𝗱𝗲 𝗱𝗲𝘁𝗮𝗶𝗹𝗲𝗱 𝗮𝗻𝘀…"
type textarea "x"
type textarea "⚠️ 𝗙𝗢𝗥𝗠 𝗜𝗡𝗦𝗧𝗥𝗨𝗖𝗧𝗜𝗢𝗡𝗦 ⚠️ ✪ 𝗖𝗼𝗺𝗽𝗹𝗲𝘁𝗲 𝗮𝗹𝗹 𝗿𝗲𝗹𝗲𝘃𝗮𝗻𝘁 𝘀𝗲𝗰𝘁𝗶𝗼𝗻𝘀 ✪ 𝗣𝗿𝗼𝘃𝗶𝗱𝗲 𝗱𝗲𝘁𝗮𝗶𝗹𝗲𝗱 𝗮𝗻𝘀…"
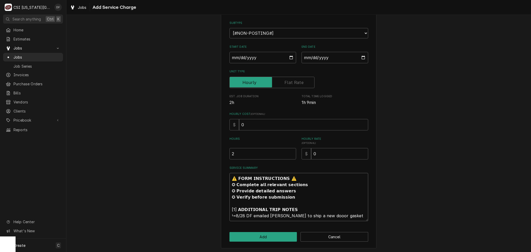
type textarea "x"
type textarea "⚠️ 𝗙𝗢𝗥𝗠 𝗜𝗡𝗦𝗧𝗥𝗨𝗖𝗧𝗜𝗢𝗡𝗦 ⚠️ ✪ 𝗖𝗼𝗺𝗽𝗹𝗲𝘁𝗲 𝗮𝗹𝗹 𝗿𝗲𝗹𝗲𝘃𝗮𝗻𝘁 𝘀𝗲𝗰𝘁𝗶𝗼𝗻𝘀 ✪ 𝗣𝗿𝗼𝘃𝗶𝗱𝗲 𝗱𝗲𝘁𝗮𝗶𝗹𝗲𝗱 𝗮𝗻𝘀…"
type textarea "x"
type textarea "⚠️ 𝗙𝗢𝗥𝗠 𝗜𝗡𝗦𝗧𝗥𝗨𝗖𝗧𝗜𝗢𝗡𝗦 ⚠️ ✪ 𝗖𝗼𝗺𝗽𝗹𝗲𝘁𝗲 𝗮𝗹𝗹 𝗿𝗲𝗹𝗲𝘃𝗮𝗻𝘁 𝘀𝗲𝗰𝘁𝗶𝗼𝗻𝘀 ✪ 𝗣𝗿𝗼𝘃𝗶𝗱𝗲 𝗱𝗲𝘁𝗮𝗶𝗹𝗲𝗱 𝗮𝗻𝘀…"
type textarea "x"
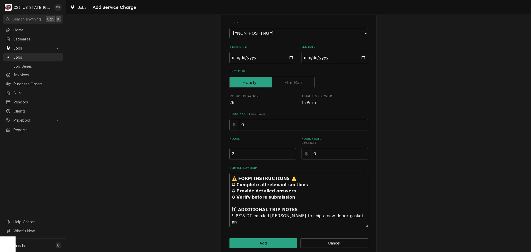
type textarea "⚠️ 𝗙𝗢𝗥𝗠 𝗜𝗡𝗦𝗧𝗥𝗨𝗖𝗧𝗜𝗢𝗡𝗦 ⚠️ ✪ 𝗖𝗼𝗺𝗽𝗹𝗲𝘁𝗲 𝗮𝗹𝗹 𝗿𝗲𝗹𝗲𝘃𝗮𝗻𝘁 𝘀𝗲𝗰𝘁𝗶𝗼𝗻𝘀 ✪ 𝗣𝗿𝗼𝘃𝗶𝗱𝗲 𝗱𝗲𝘁𝗮𝗶𝗹𝗲𝗱 𝗮𝗻𝘀…"
type textarea "x"
type textarea "⚠️ 𝗙𝗢𝗥𝗠 𝗜𝗡𝗦𝗧𝗥𝗨𝗖𝗧𝗜𝗢𝗡𝗦 ⚠️ ✪ 𝗖𝗼𝗺𝗽𝗹𝗲𝘁𝗲 𝗮𝗹𝗹 𝗿𝗲𝗹𝗲𝘃𝗮𝗻𝘁 𝘀𝗲𝗰𝘁𝗶𝗼𝗻𝘀 ✪ 𝗣𝗿𝗼𝘃𝗶𝗱𝗲 𝗱𝗲𝘁𝗮𝗶𝗹𝗲𝗱 𝗮𝗻𝘀…"
type textarea "x"
type textarea "⚠️ 𝗙𝗢𝗥𝗠 𝗜𝗡𝗦𝗧𝗥𝗨𝗖𝗧𝗜𝗢𝗡𝗦 ⚠️ ✪ 𝗖𝗼𝗺𝗽𝗹𝗲𝘁𝗲 𝗮𝗹𝗹 𝗿𝗲𝗹𝗲𝘃𝗮𝗻𝘁 𝘀𝗲𝗰𝘁𝗶𝗼𝗻𝘀 ✪ 𝗣𝗿𝗼𝘃𝗶𝗱𝗲 𝗱𝗲𝘁𝗮𝗶𝗹𝗲𝗱 𝗮𝗻𝘀…"
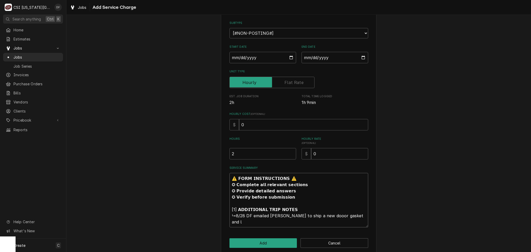
type textarea "x"
type textarea "⚠️ 𝗙𝗢𝗥𝗠 𝗜𝗡𝗦𝗧𝗥𝗨𝗖𝗧𝗜𝗢𝗡𝗦 ⚠️ ✪ 𝗖𝗼𝗺𝗽𝗹𝗲𝘁𝗲 𝗮𝗹𝗹 𝗿𝗲𝗹𝗲𝘃𝗮𝗻𝘁 𝘀𝗲𝗰𝘁𝗶𝗼𝗻𝘀 ✪ 𝗣𝗿𝗼𝘃𝗶𝗱𝗲 𝗱𝗲𝘁𝗮𝗶𝗹𝗲𝗱 𝗮𝗻𝘀…"
type textarea "x"
type textarea "⚠️ 𝗙𝗢𝗥𝗠 𝗜𝗡𝗦𝗧𝗥𝗨𝗖𝗧𝗜𝗢𝗡𝗦 ⚠️ ✪ 𝗖𝗼𝗺𝗽𝗹𝗲𝘁𝗲 𝗮𝗹𝗹 𝗿𝗲𝗹𝗲𝘃𝗮𝗻𝘁 𝘀𝗲𝗰𝘁𝗶𝗼𝗻𝘀 ✪ 𝗣𝗿𝗼𝘃𝗶𝗱𝗲 𝗱𝗲𝘁𝗮𝗶𝗹𝗲𝗱 𝗮𝗻𝘀…"
type textarea "x"
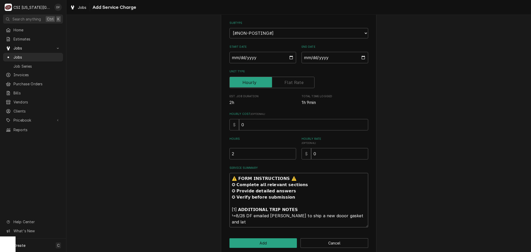
type textarea "⚠️ 𝗙𝗢𝗥𝗠 𝗜𝗡𝗦𝗧𝗥𝗨𝗖𝗧𝗜𝗢𝗡𝗦 ⚠️ ✪ 𝗖𝗼𝗺𝗽𝗹𝗲𝘁𝗲 𝗮𝗹𝗹 𝗿𝗲𝗹𝗲𝘃𝗮𝗻𝘁 𝘀𝗲𝗰𝘁𝗶𝗼𝗻𝘀 ✪ 𝗣𝗿𝗼𝘃𝗶𝗱𝗲 𝗱𝗲𝘁𝗮𝗶𝗹𝗲𝗱 𝗮𝗻𝘀…"
type textarea "x"
type textarea "⚠️ 𝗙𝗢𝗥𝗠 𝗜𝗡𝗦𝗧𝗥𝗨𝗖𝗧𝗜𝗢𝗡𝗦 ⚠️ ✪ 𝗖𝗼𝗺𝗽𝗹𝗲𝘁𝗲 𝗮𝗹𝗹 𝗿𝗲𝗹𝗲𝘃𝗮𝗻𝘁 𝘀𝗲𝗰𝘁𝗶𝗼𝗻𝘀 ✪ 𝗣𝗿𝗼𝘃𝗶𝗱𝗲 𝗱𝗲𝘁𝗮𝗶𝗹𝗲𝗱 𝗮𝗻𝘀…"
type textarea "x"
type textarea "⚠️ 𝗙𝗢𝗥𝗠 𝗜𝗡𝗦𝗧𝗥𝗨𝗖𝗧𝗜𝗢𝗡𝗦 ⚠️ ✪ 𝗖𝗼𝗺𝗽𝗹𝗲𝘁𝗲 𝗮𝗹𝗹 𝗿𝗲𝗹𝗲𝘃𝗮𝗻𝘁 𝘀𝗲𝗰𝘁𝗶𝗼𝗻𝘀 ✪ 𝗣𝗿𝗼𝘃𝗶𝗱𝗲 𝗱𝗲𝘁𝗮𝗶𝗹𝗲𝗱 𝗮𝗻𝘀…"
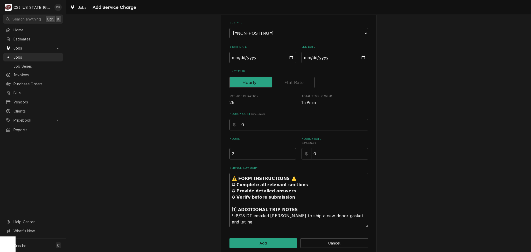
type textarea "x"
type textarea "⚠️ 𝗙𝗢𝗥𝗠 𝗜𝗡𝗦𝗧𝗥𝗨𝗖𝗧𝗜𝗢𝗡𝗦 ⚠️ ✪ 𝗖𝗼𝗺𝗽𝗹𝗲𝘁𝗲 𝗮𝗹𝗹 𝗿𝗲𝗹𝗲𝘃𝗮𝗻𝘁 𝘀𝗲𝗰𝘁𝗶𝗼𝗻𝘀 ✪ 𝗣𝗿𝗼𝘃𝗶𝗱𝗲 𝗱𝗲𝘁𝗮𝗶𝗹𝗲𝗱 𝗮𝗻𝘀…"
type textarea "x"
type textarea "⚠️ 𝗙𝗢𝗥𝗠 𝗜𝗡𝗦𝗧𝗥𝗨𝗖𝗧𝗜𝗢𝗡𝗦 ⚠️ ✪ 𝗖𝗼𝗺𝗽𝗹𝗲𝘁𝗲 𝗮𝗹𝗹 𝗿𝗲𝗹𝗲𝘃𝗮𝗻𝘁 𝘀𝗲𝗰𝘁𝗶𝗼𝗻𝘀 ✪ 𝗣𝗿𝗼𝘃𝗶𝗱𝗲 𝗱𝗲𝘁𝗮𝗶𝗹𝗲𝗱 𝗮𝗻𝘀…"
type textarea "x"
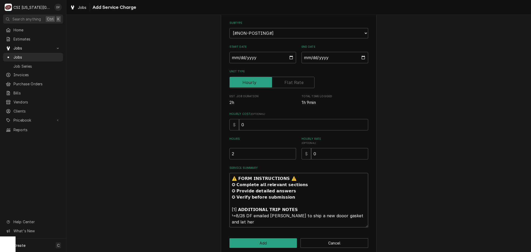
type textarea "⚠️ 𝗙𝗢𝗥𝗠 𝗜𝗡𝗦𝗧𝗥𝗨𝗖𝗧𝗜𝗢𝗡𝗦 ⚠️ ✪ 𝗖𝗼𝗺𝗽𝗹𝗲𝘁𝗲 𝗮𝗹𝗹 𝗿𝗲𝗹𝗲𝘃𝗮𝗻𝘁 𝘀𝗲𝗰𝘁𝗶𝗼𝗻𝘀 ✪ 𝗣𝗿𝗼𝘃𝗶𝗱𝗲 𝗱𝗲𝘁𝗮𝗶𝗹𝗲𝗱 𝗮𝗻𝘀…"
type textarea "x"
type textarea "⚠️ 𝗙𝗢𝗥𝗠 𝗜𝗡𝗦𝗧𝗥𝗨𝗖𝗧𝗜𝗢𝗡𝗦 ⚠️ ✪ 𝗖𝗼𝗺𝗽𝗹𝗲𝘁𝗲 𝗮𝗹𝗹 𝗿𝗲𝗹𝗲𝘃𝗮𝗻𝘁 𝘀𝗲𝗰𝘁𝗶𝗼𝗻𝘀 ✪ 𝗣𝗿𝗼𝘃𝗶𝗱𝗲 𝗱𝗲𝘁𝗮𝗶𝗹𝗲𝗱 𝗮𝗻𝘀…"
type textarea "x"
type textarea "⚠️ 𝗙𝗢𝗥𝗠 𝗜𝗡𝗦𝗧𝗥𝗨𝗖𝗧𝗜𝗢𝗡𝗦 ⚠️ ✪ 𝗖𝗼𝗺𝗽𝗹𝗲𝘁𝗲 𝗮𝗹𝗹 𝗿𝗲𝗹𝗲𝘃𝗮𝗻𝘁 𝘀𝗲𝗰𝘁𝗶𝗼𝗻𝘀 ✪ 𝗣𝗿𝗼𝘃𝗶𝗱𝗲 𝗱𝗲𝘁𝗮𝗶𝗹𝗲𝗱 𝗮𝗻𝘀…"
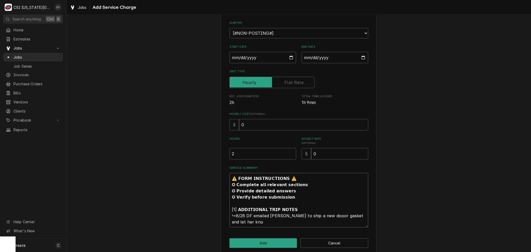
type textarea "x"
type textarea "⚠️ 𝗙𝗢𝗥𝗠 𝗜𝗡𝗦𝗧𝗥𝗨𝗖𝗧𝗜𝗢𝗡𝗦 ⚠️ ✪ 𝗖𝗼𝗺𝗽𝗹𝗲𝘁𝗲 𝗮𝗹𝗹 𝗿𝗲𝗹𝗲𝘃𝗮𝗻𝘁 𝘀𝗲𝗰𝘁𝗶𝗼𝗻𝘀 ✪ 𝗣𝗿𝗼𝘃𝗶𝗱𝗲 𝗱𝗲𝘁𝗮𝗶𝗹𝗲𝗱 𝗮𝗻𝘀…"
type textarea "x"
type textarea "⚠️ 𝗙𝗢𝗥𝗠 𝗜𝗡𝗦𝗧𝗥𝗨𝗖𝗧𝗜𝗢𝗡𝗦 ⚠️ ✪ 𝗖𝗼𝗺𝗽𝗹𝗲𝘁𝗲 𝗮𝗹𝗹 𝗿𝗲𝗹𝗲𝘃𝗮𝗻𝘁 𝘀𝗲𝗰𝘁𝗶𝗼𝗻𝘀 ✪ 𝗣𝗿𝗼𝘃𝗶𝗱𝗲 𝗱𝗲𝘁𝗮𝗶𝗹𝗲𝗱 𝗮𝗻𝘀…"
type textarea "x"
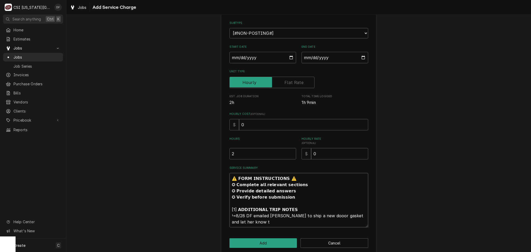
type textarea "⚠️ 𝗙𝗢𝗥𝗠 𝗜𝗡𝗦𝗧𝗥𝗨𝗖𝗧𝗜𝗢𝗡𝗦 ⚠️ ✪ 𝗖𝗼𝗺𝗽𝗹𝗲𝘁𝗲 𝗮𝗹𝗹 𝗿𝗲𝗹𝗲𝘃𝗮𝗻𝘁 𝘀𝗲𝗰𝘁𝗶𝗼𝗻𝘀 ✪ 𝗣𝗿𝗼𝘃𝗶𝗱𝗲 𝗱𝗲𝘁𝗮𝗶𝗹𝗲𝗱 𝗮𝗻𝘀…"
type textarea "x"
type textarea "⚠️ 𝗙𝗢𝗥𝗠 𝗜𝗡𝗦𝗧𝗥𝗨𝗖𝗧𝗜𝗢𝗡𝗦 ⚠️ ✪ 𝗖𝗼𝗺𝗽𝗹𝗲𝘁𝗲 𝗮𝗹𝗹 𝗿𝗲𝗹𝗲𝘃𝗮𝗻𝘁 𝘀𝗲𝗰𝘁𝗶𝗼𝗻𝘀 ✪ 𝗣𝗿𝗼𝘃𝗶𝗱𝗲 𝗱𝗲𝘁𝗮𝗶𝗹𝗲𝗱 𝗮𝗻𝘀…"
type textarea "x"
type textarea "⚠️ 𝗙𝗢𝗥𝗠 𝗜𝗡𝗦𝗧𝗥𝗨𝗖𝗧𝗜𝗢𝗡𝗦 ⚠️ ✪ 𝗖𝗼𝗺𝗽𝗹𝗲𝘁𝗲 𝗮𝗹𝗹 𝗿𝗲𝗹𝗲𝘃𝗮𝗻𝘁 𝘀𝗲𝗰𝘁𝗶𝗼𝗻𝘀 ✪ 𝗣𝗿𝗼𝘃𝗶𝗱𝗲 𝗱𝗲𝘁𝗮𝗶𝗹𝗲𝗱 𝗮𝗻𝘀…"
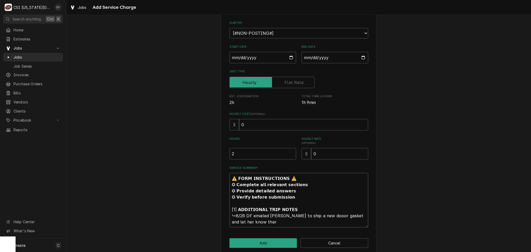
type textarea "x"
type textarea "⚠️ 𝗙𝗢𝗥𝗠 𝗜𝗡𝗦𝗧𝗥𝗨𝗖𝗧𝗜𝗢𝗡𝗦 ⚠️ ✪ 𝗖𝗼𝗺𝗽𝗹𝗲𝘁𝗲 𝗮𝗹𝗹 𝗿𝗲𝗹𝗲𝘃𝗮𝗻𝘁 𝘀𝗲𝗰𝘁𝗶𝗼𝗻𝘀 ✪ 𝗣𝗿𝗼𝘃𝗶𝗱𝗲 𝗱𝗲𝘁𝗮𝗶𝗹𝗲𝗱 𝗮𝗻𝘀…"
type textarea "x"
type textarea "⚠️ 𝗙𝗢𝗥𝗠 𝗜𝗡𝗦𝗧𝗥𝗨𝗖𝗧𝗜𝗢𝗡𝗦 ⚠️ ✪ 𝗖𝗼𝗺𝗽𝗹𝗲𝘁𝗲 𝗮𝗹𝗹 𝗿𝗲𝗹𝗲𝘃𝗮𝗻𝘁 𝘀𝗲𝗰𝘁𝗶𝗼𝗻𝘀 ✪ 𝗣𝗿𝗼𝘃𝗶𝗱𝗲 𝗱𝗲𝘁𝗮𝗶𝗹𝗲𝗱 𝗮𝗻𝘀…"
type textarea "x"
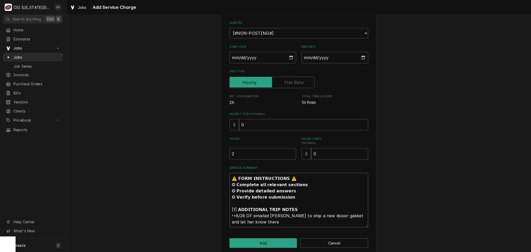
type textarea "⚠️ 𝗙𝗢𝗥𝗠 𝗜𝗡𝗦𝗧𝗥𝗨𝗖𝗧𝗜𝗢𝗡𝗦 ⚠️ ✪ 𝗖𝗼𝗺𝗽𝗹𝗲𝘁𝗲 𝗮𝗹𝗹 𝗿𝗲𝗹𝗲𝘃𝗮𝗻𝘁 𝘀𝗲𝗰𝘁𝗶𝗼𝗻𝘀 ✪ 𝗣𝗿𝗼𝘃𝗶𝗱𝗲 𝗱𝗲𝘁𝗮𝗶𝗹𝗲𝗱 𝗮𝗻𝘀…"
type textarea "x"
type textarea "⚠️ 𝗙𝗢𝗥𝗠 𝗜𝗡𝗦𝗧𝗥𝗨𝗖𝗧𝗜𝗢𝗡𝗦 ⚠️ ✪ 𝗖𝗼𝗺𝗽𝗹𝗲𝘁𝗲 𝗮𝗹𝗹 𝗿𝗲𝗹𝗲𝘃𝗮𝗻𝘁 𝘀𝗲𝗰𝘁𝗶𝗼𝗻𝘀 ✪ 𝗣𝗿𝗼𝘃𝗶𝗱𝗲 𝗱𝗲𝘁𝗮𝗶𝗹𝗲𝗱 𝗮𝗻𝘀…"
type textarea "x"
type textarea "⚠️ 𝗙𝗢𝗥𝗠 𝗜𝗡𝗦𝗧𝗥𝗨𝗖𝗧𝗜𝗢𝗡𝗦 ⚠️ ✪ 𝗖𝗼𝗺𝗽𝗹𝗲𝘁𝗲 𝗮𝗹𝗹 𝗿𝗲𝗹𝗲𝘃𝗮𝗻𝘁 𝘀𝗲𝗰𝘁𝗶𝗼𝗻𝘀 ✪ 𝗣𝗿𝗼𝘃𝗶𝗱𝗲 𝗱𝗲𝘁𝗮𝗶𝗹𝗲𝗱 𝗮𝗻𝘀…"
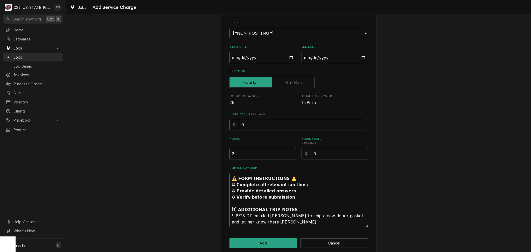
type textarea "x"
type textarea "⚠️ 𝗙𝗢𝗥𝗠 𝗜𝗡𝗦𝗧𝗥𝗨𝗖𝗧𝗜𝗢𝗡𝗦 ⚠️ ✪ 𝗖𝗼𝗺𝗽𝗹𝗲𝘁𝗲 𝗮𝗹𝗹 𝗿𝗲𝗹𝗲𝘃𝗮𝗻𝘁 𝘀𝗲𝗰𝘁𝗶𝗼𝗻𝘀 ✪ 𝗣𝗿𝗼𝘃𝗶𝗱𝗲 𝗱𝗲𝘁𝗮𝗶𝗹𝗲𝗱 𝗮𝗻𝘀…"
type textarea "x"
type textarea "⚠️ 𝗙𝗢𝗥𝗠 𝗜𝗡𝗦𝗧𝗥𝗨𝗖𝗧𝗜𝗢𝗡𝗦 ⚠️ ✪ 𝗖𝗼𝗺𝗽𝗹𝗲𝘁𝗲 𝗮𝗹𝗹 𝗿𝗲𝗹𝗲𝘃𝗮𝗻𝘁 𝘀𝗲𝗰𝘁𝗶𝗼𝗻𝘀 ✪ 𝗣𝗿𝗼𝘃𝗶𝗱𝗲 𝗱𝗲𝘁𝗮𝗶𝗹𝗲𝗱 𝗮𝗻𝘀…"
type textarea "x"
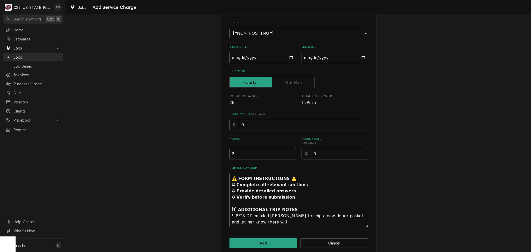
type textarea "⚠️ 𝗙𝗢𝗥𝗠 𝗜𝗡𝗦𝗧𝗥𝗨𝗖𝗧𝗜𝗢𝗡𝗦 ⚠️ ✪ 𝗖𝗼𝗺𝗽𝗹𝗲𝘁𝗲 𝗮𝗹𝗹 𝗿𝗲𝗹𝗲𝘃𝗮𝗻𝘁 𝘀𝗲𝗰𝘁𝗶𝗼𝗻𝘀 ✪ 𝗣𝗿𝗼𝘃𝗶𝗱𝗲 𝗱𝗲𝘁𝗮𝗶𝗹𝗲𝗱 𝗮𝗻𝘀…"
type textarea "x"
type textarea "⚠️ 𝗙𝗢𝗥𝗠 𝗜𝗡𝗦𝗧𝗥𝗨𝗖𝗧𝗜𝗢𝗡𝗦 ⚠️ ✪ 𝗖𝗼𝗺𝗽𝗹𝗲𝘁𝗲 𝗮𝗹𝗹 𝗿𝗲𝗹𝗲𝘃𝗮𝗻𝘁 𝘀𝗲𝗰𝘁𝗶𝗼𝗻𝘀 ✪ 𝗣𝗿𝗼𝘃𝗶𝗱𝗲 𝗱𝗲𝘁𝗮𝗶𝗹𝗲𝗱 𝗮𝗻𝘀…"
type textarea "x"
type textarea "⚠️ 𝗙𝗢𝗥𝗠 𝗜𝗡𝗦𝗧𝗥𝗨𝗖𝗧𝗜𝗢𝗡𝗦 ⚠️ ✪ 𝗖𝗼𝗺𝗽𝗹𝗲𝘁𝗲 𝗮𝗹𝗹 𝗿𝗲𝗹𝗲𝘃𝗮𝗻𝘁 𝘀𝗲𝗰𝘁𝗶𝗼𝗻𝘀 ✪ 𝗣𝗿𝗼𝘃𝗶𝗱𝗲 𝗱𝗲𝘁𝗮𝗶𝗹𝗲𝗱 𝗮𝗻𝘀…"
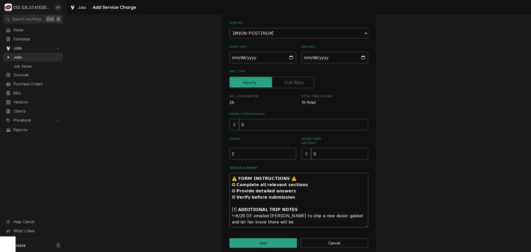
type textarea "x"
type textarea "⚠️ 𝗙𝗢𝗥𝗠 𝗜𝗡𝗦𝗧𝗥𝗨𝗖𝗧𝗜𝗢𝗡𝗦 ⚠️ ✪ 𝗖𝗼𝗺𝗽𝗹𝗲𝘁𝗲 𝗮𝗹𝗹 𝗿𝗲𝗹𝗲𝘃𝗮𝗻𝘁 𝘀𝗲𝗰𝘁𝗶𝗼𝗻𝘀 ✪ 𝗣𝗿𝗼𝘃𝗶𝗱𝗲 𝗱𝗲𝘁𝗮𝗶𝗹𝗲𝗱 𝗮𝗻𝘀…"
type textarea "x"
type textarea "⚠️ 𝗙𝗢𝗥𝗠 𝗜𝗡𝗦𝗧𝗥𝗨𝗖𝗧𝗜𝗢𝗡𝗦 ⚠️ ✪ 𝗖𝗼𝗺𝗽𝗹𝗲𝘁𝗲 𝗮𝗹𝗹 𝗿𝗲𝗹𝗲𝘃𝗮𝗻𝘁 𝘀𝗲𝗰𝘁𝗶𝗼𝗻𝘀 ✪ 𝗣𝗿𝗼𝘃𝗶𝗱𝗲 𝗱𝗲𝘁𝗮𝗶𝗹𝗲𝗱 𝗮𝗻𝘀…"
type textarea "x"
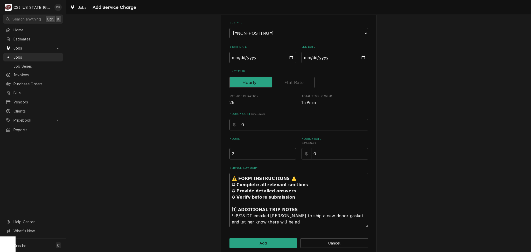
type textarea "⚠️ 𝗙𝗢𝗥𝗠 𝗜𝗡𝗦𝗧𝗥𝗨𝗖𝗧𝗜𝗢𝗡𝗦 ⚠️ ✪ 𝗖𝗼𝗺𝗽𝗹𝗲𝘁𝗲 𝗮𝗹𝗹 𝗿𝗲𝗹𝗲𝘃𝗮𝗻𝘁 𝘀𝗲𝗰𝘁𝗶𝗼𝗻𝘀 ✪ 𝗣𝗿𝗼𝘃𝗶𝗱𝗲 𝗱𝗲𝘁𝗮𝗶𝗹𝗲𝗱 𝗮𝗻𝘀…"
type textarea "x"
click at [339, 217] on textarea "⚠️ 𝗙𝗢𝗥𝗠 𝗜𝗡𝗦𝗧𝗥𝗨𝗖𝗧𝗜𝗢𝗡𝗦 ⚠️ ✪ 𝗖𝗼𝗺𝗽𝗹𝗲𝘁𝗲 𝗮𝗹𝗹 𝗿𝗲𝗹𝗲𝘃𝗮𝗻𝘁 𝘀𝗲𝗰𝘁𝗶𝗼𝗻𝘀 ✪ 𝗣𝗿𝗼𝘃𝗶𝗱𝗲 𝗱𝗲𝘁𝗮𝗶𝗹𝗲𝗱 𝗮𝗻𝘀…" at bounding box center [299, 200] width 139 height 54
click at [275, 243] on button "Add" at bounding box center [264, 243] width 68 height 10
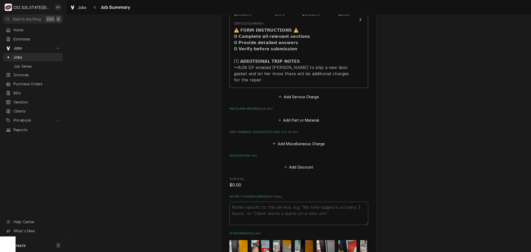
scroll to position [821, 0]
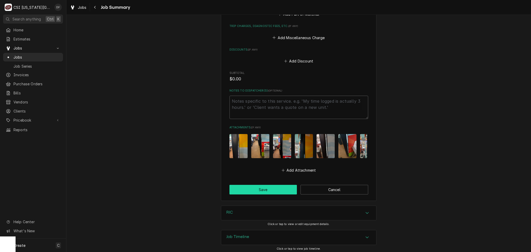
click at [255, 195] on button "Save" at bounding box center [264, 190] width 68 height 10
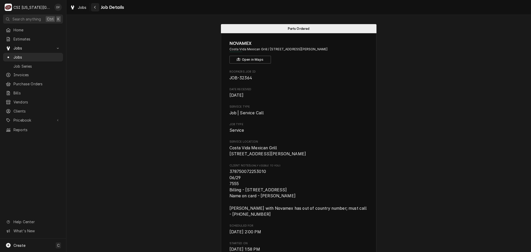
click at [97, 6] on div "Navigate back" at bounding box center [95, 7] width 5 height 5
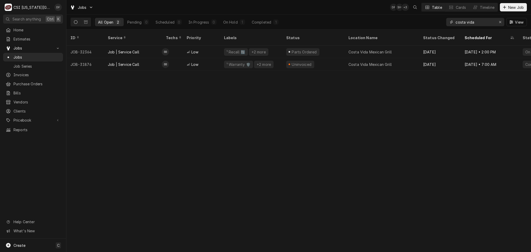
drag, startPoint x: 479, startPoint y: 22, endPoint x: 453, endPoint y: 21, distance: 26.0
click at [453, 21] on div "costa vida" at bounding box center [475, 22] width 58 height 8
click at [32, 74] on span "Invoices" at bounding box center [36, 74] width 47 height 5
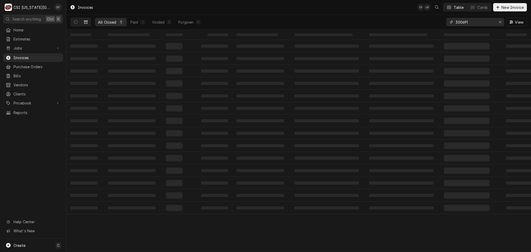
drag, startPoint x: 476, startPoint y: 18, endPoint x: 433, endPoint y: 22, distance: 43.5
click at [433, 22] on div "All Closed 1 Paid 1 Voided 0 Forgiven 0 300691 View" at bounding box center [299, 22] width 457 height 15
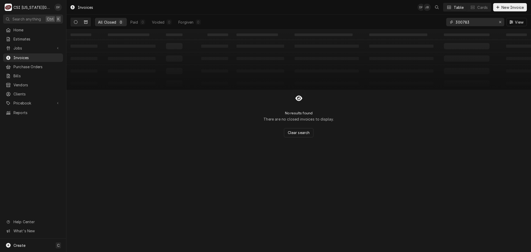
type input "300783"
click at [75, 20] on icon "Dynamic Content Wrapper" at bounding box center [76, 22] width 4 height 4
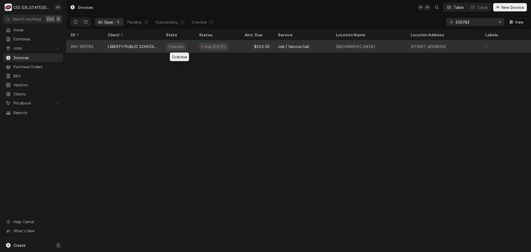
click at [181, 50] on div "Overdue" at bounding box center [178, 46] width 33 height 12
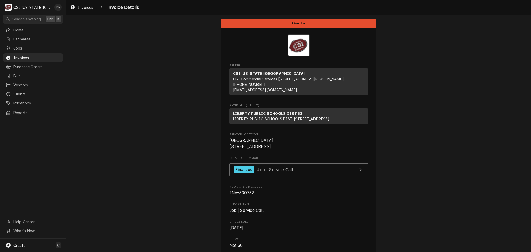
scroll to position [34, 0]
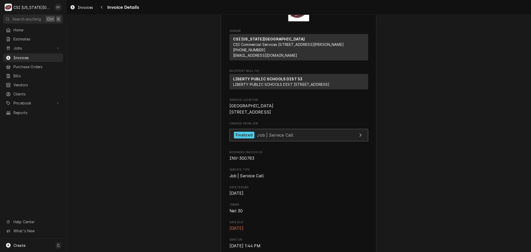
click at [320, 142] on link "Finalized Job | Service Call" at bounding box center [299, 135] width 139 height 13
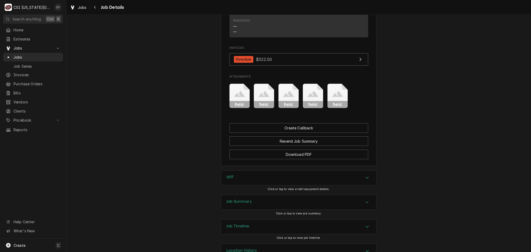
scroll to position [549, 0]
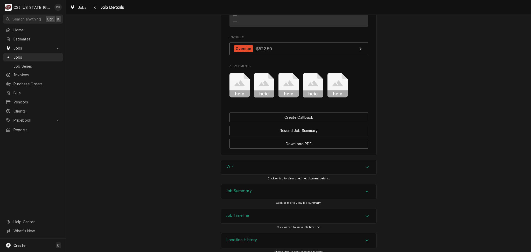
click at [250, 238] on h3 "Location History" at bounding box center [241, 240] width 31 height 5
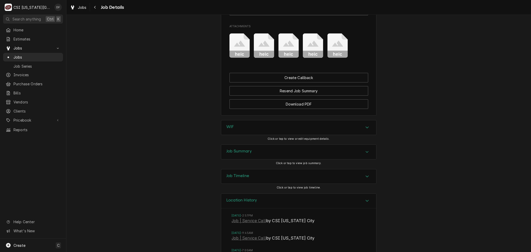
scroll to position [603, 0]
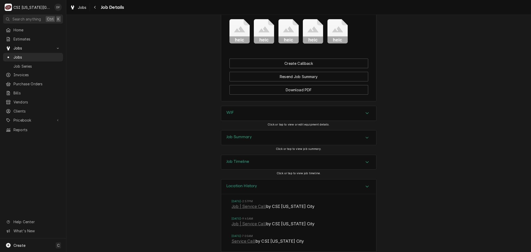
click at [270, 135] on div "Job Summary" at bounding box center [298, 137] width 155 height 15
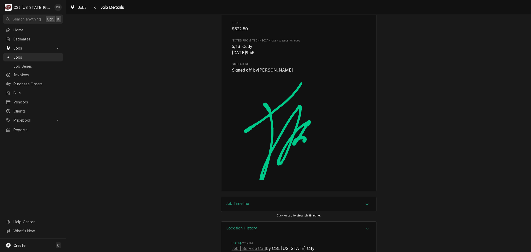
scroll to position [1581, 0]
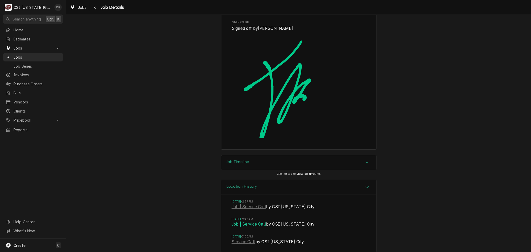
click at [251, 221] on link "Job | Service Call" at bounding box center [249, 224] width 34 height 6
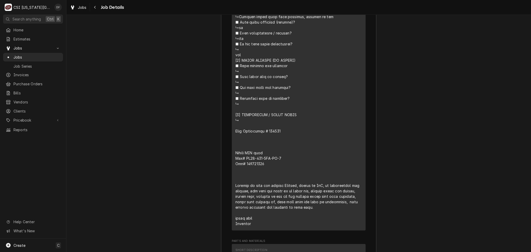
scroll to position [1131, 0]
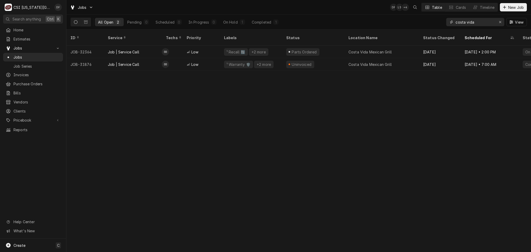
drag, startPoint x: 488, startPoint y: 22, endPoint x: 444, endPoint y: 22, distance: 44.1
click at [444, 22] on div "All Open 2 Pending 0 Scheduled 0 In Progress 0 On Hold 1 Completed 1 costa vida…" at bounding box center [299, 22] width 457 height 15
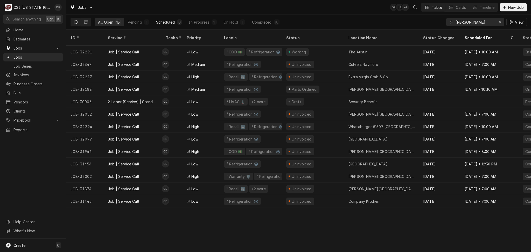
type input "[PERSON_NAME]"
click at [172, 21] on div "Scheduled" at bounding box center [165, 21] width 19 height 5
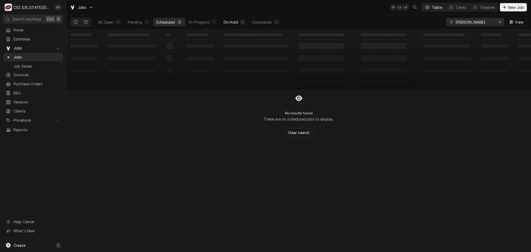
click at [237, 22] on div "On Hold" at bounding box center [231, 21] width 15 height 5
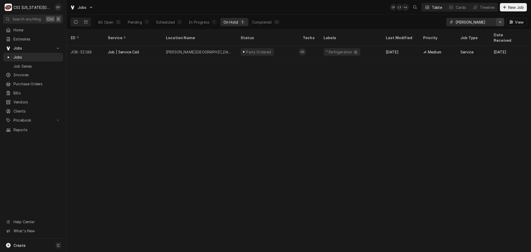
click at [499, 21] on icon "Erase input" at bounding box center [500, 22] width 2 height 2
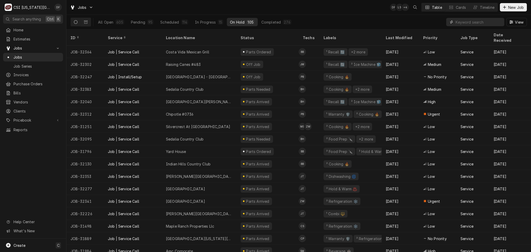
click at [463, 23] on input "Dynamic Content Wrapper" at bounding box center [479, 22] width 46 height 8
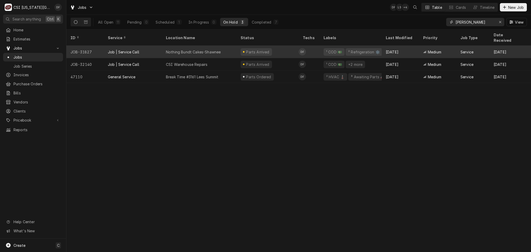
type input "[PERSON_NAME]"
click at [274, 47] on div "Parts Arrived" at bounding box center [268, 52] width 62 height 12
